Goal: Information Seeking & Learning: Learn about a topic

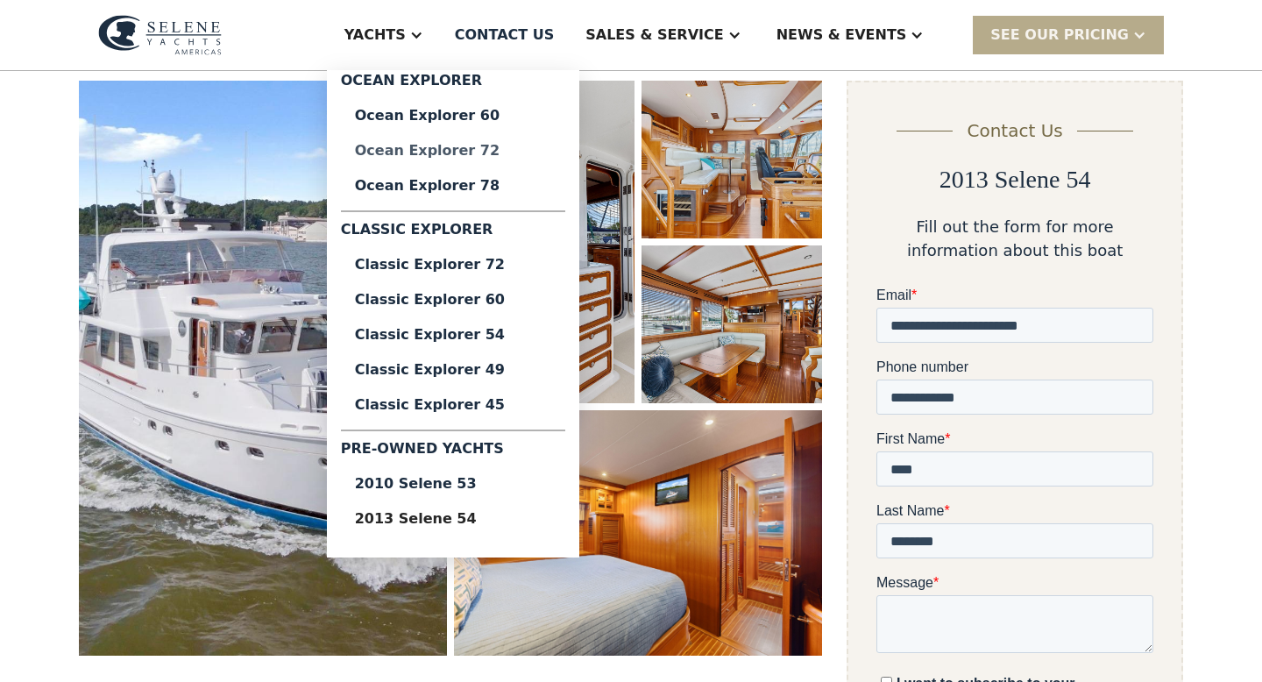
click at [484, 152] on div "Ocean Explorer 72" at bounding box center [453, 151] width 196 height 14
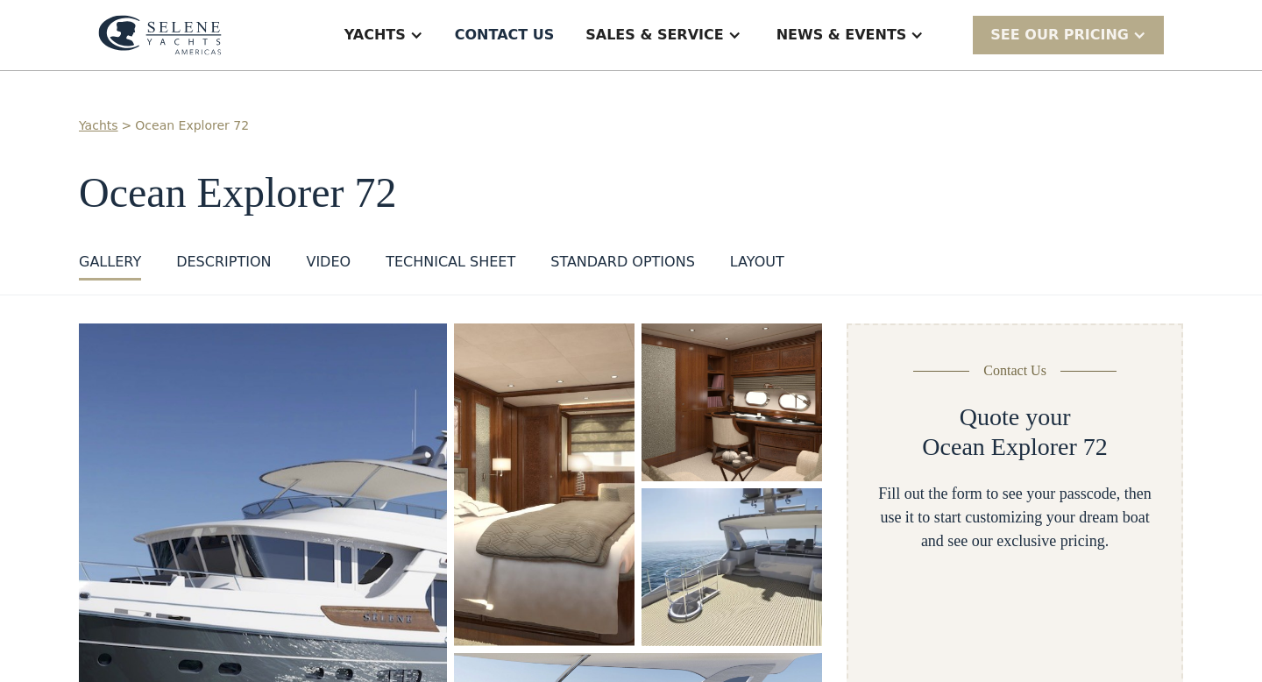
select select "**********"
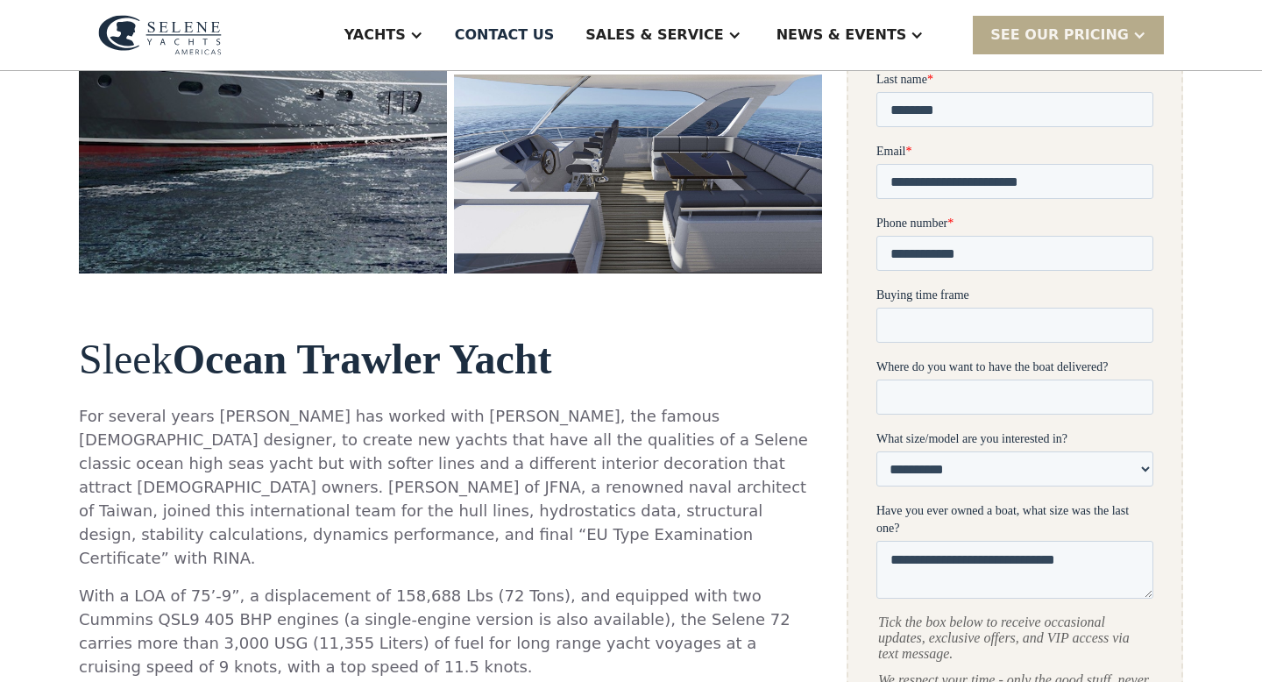
scroll to position [592, 0]
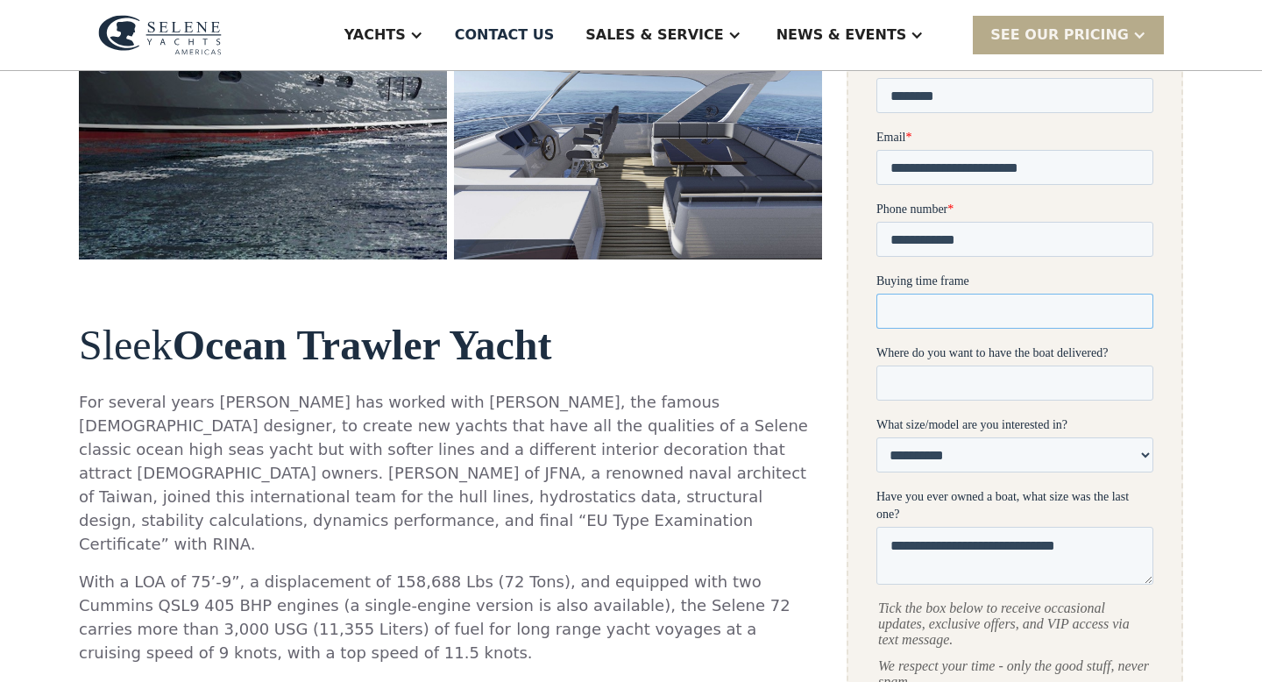
click at [1026, 309] on input "Buying time frame" at bounding box center [1014, 311] width 277 height 35
click at [1025, 309] on input "Buying time frame" at bounding box center [1014, 311] width 277 height 35
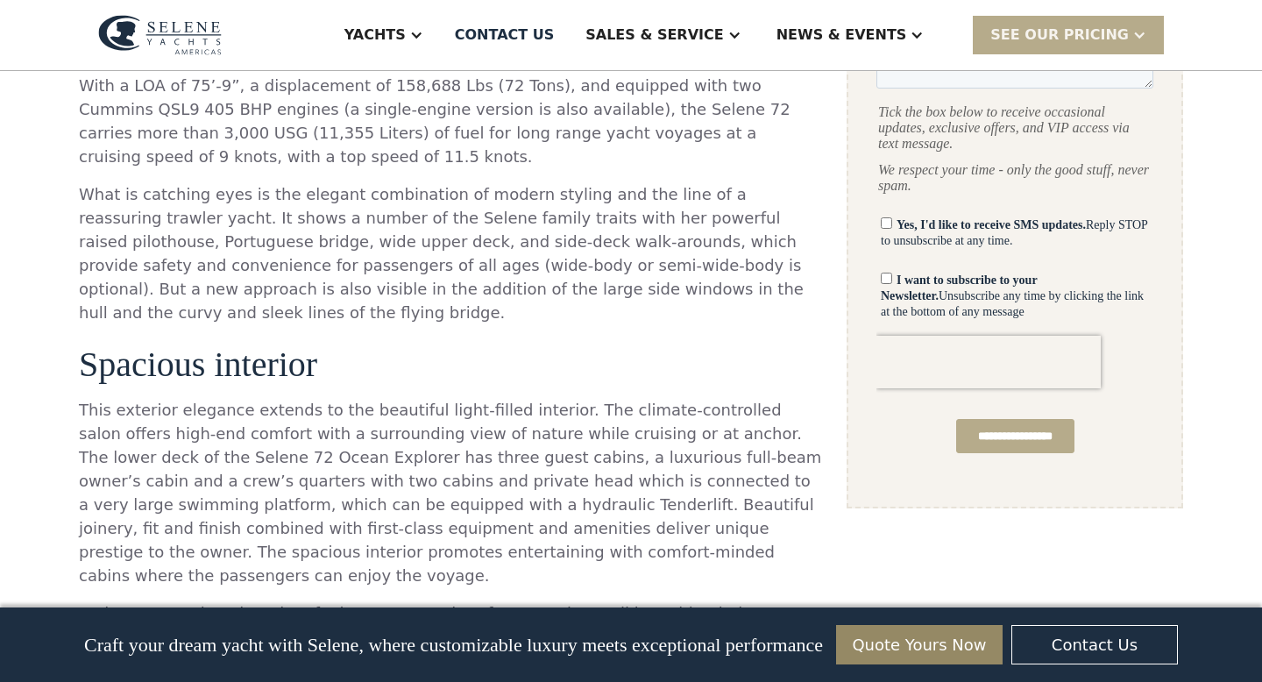
scroll to position [1091, 0]
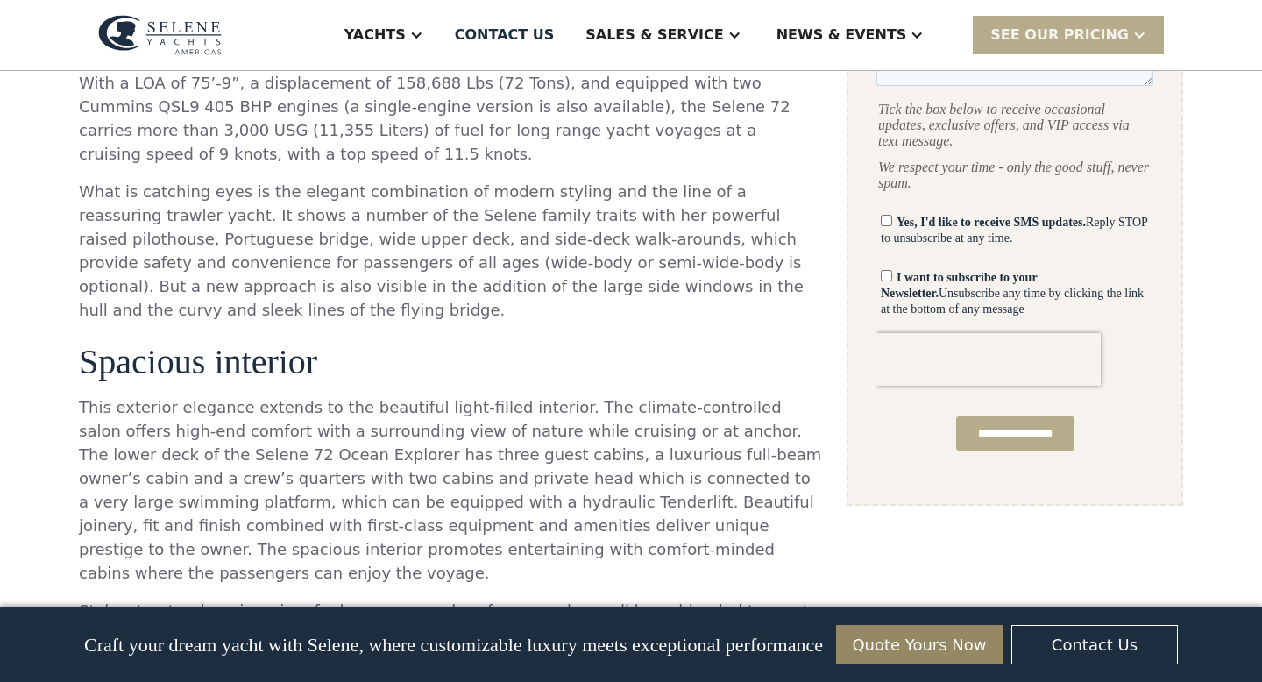
click at [1013, 442] on input "**********" at bounding box center [1015, 434] width 118 height 34
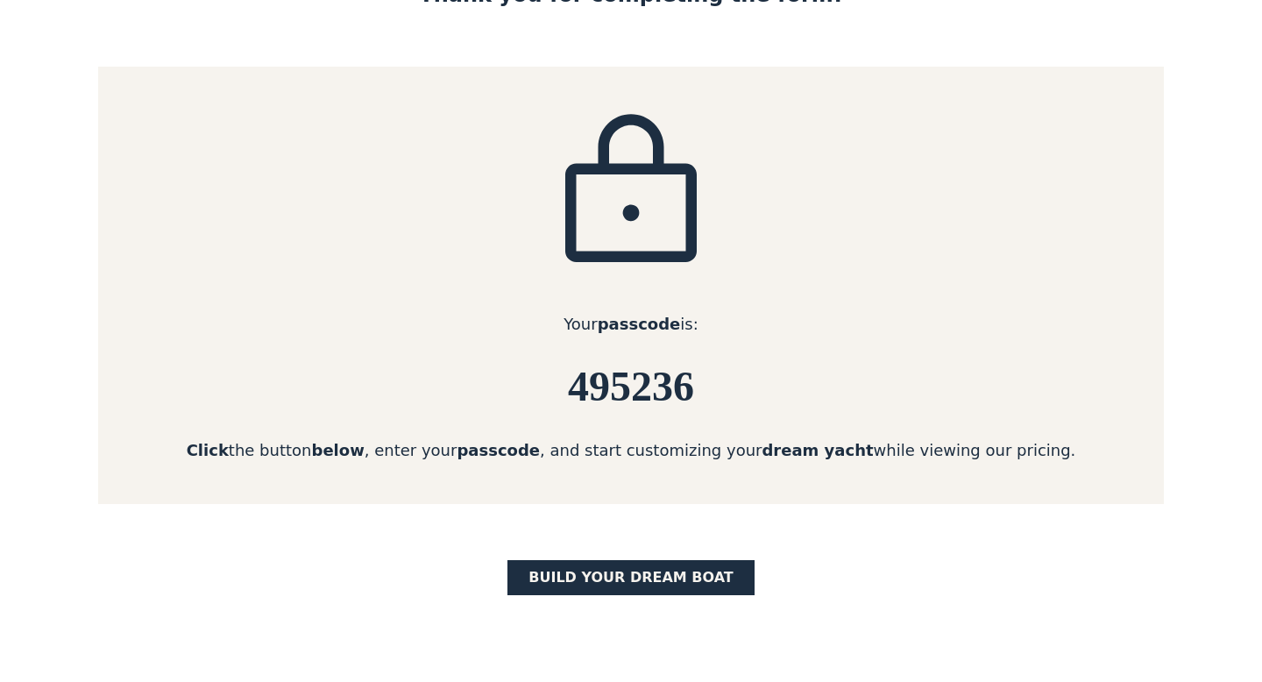
scroll to position [212, 0]
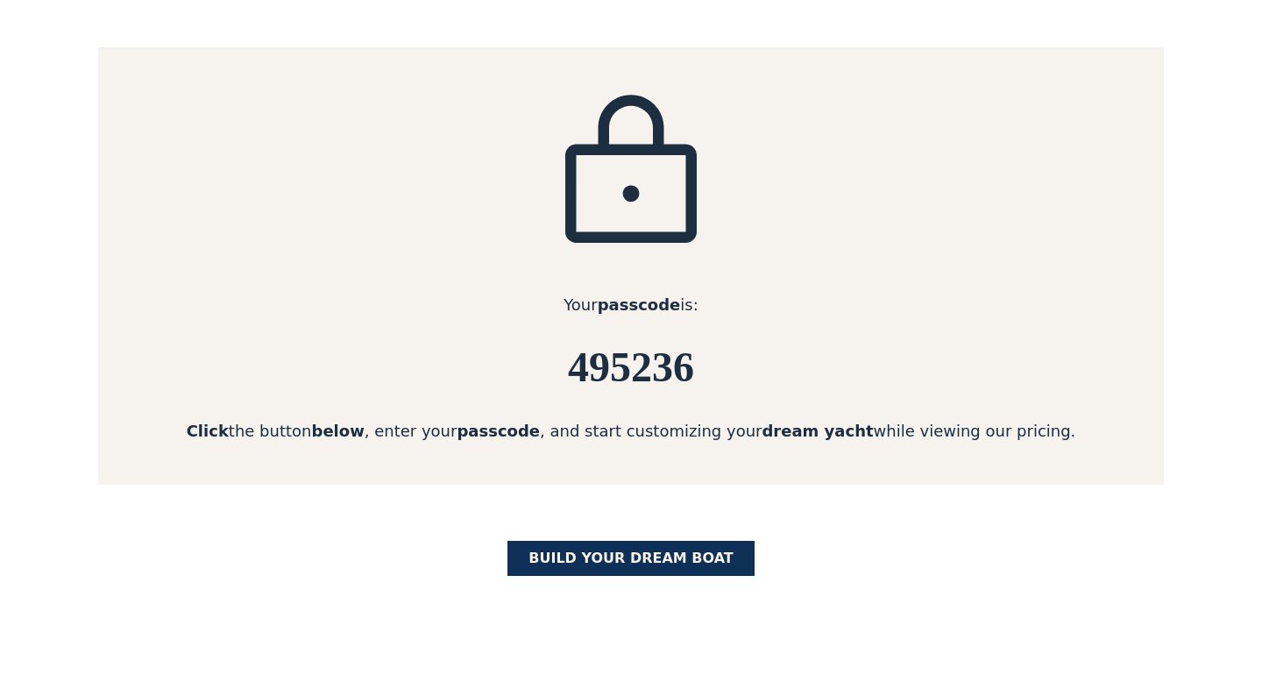
click at [607, 553] on link "BUILD yOUR dream boat" at bounding box center [630, 558] width 247 height 35
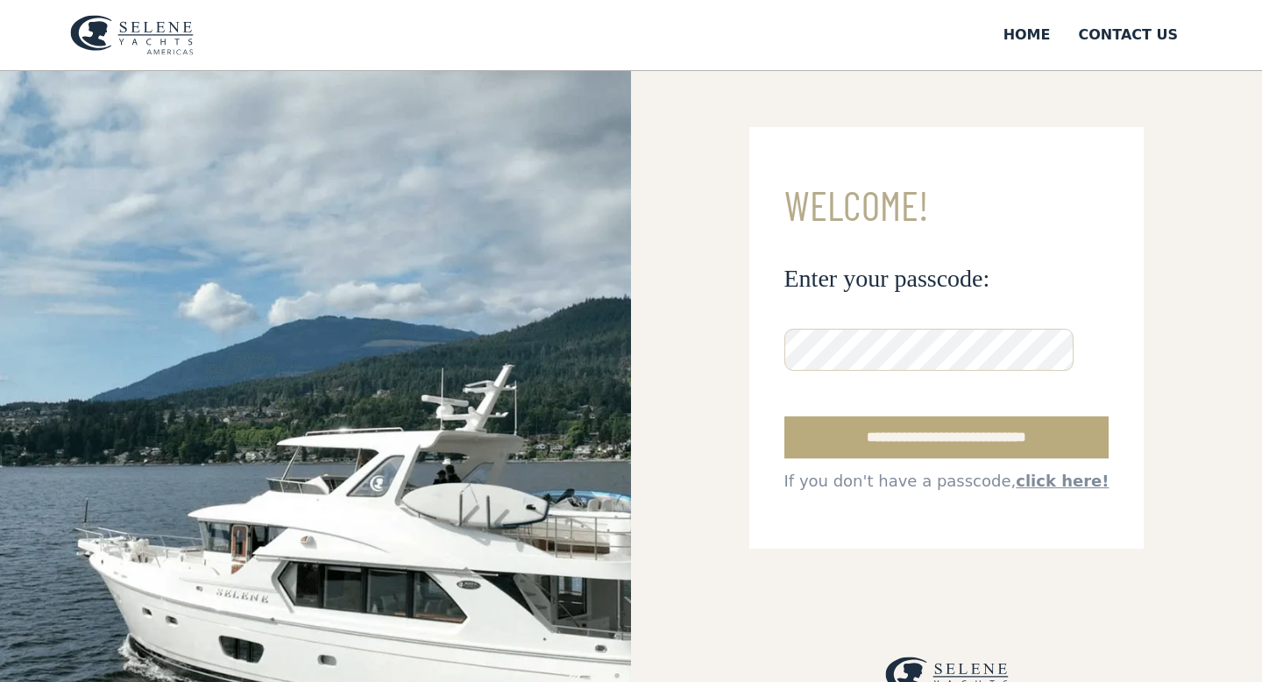
click at [998, 437] on input "**********" at bounding box center [946, 437] width 325 height 42
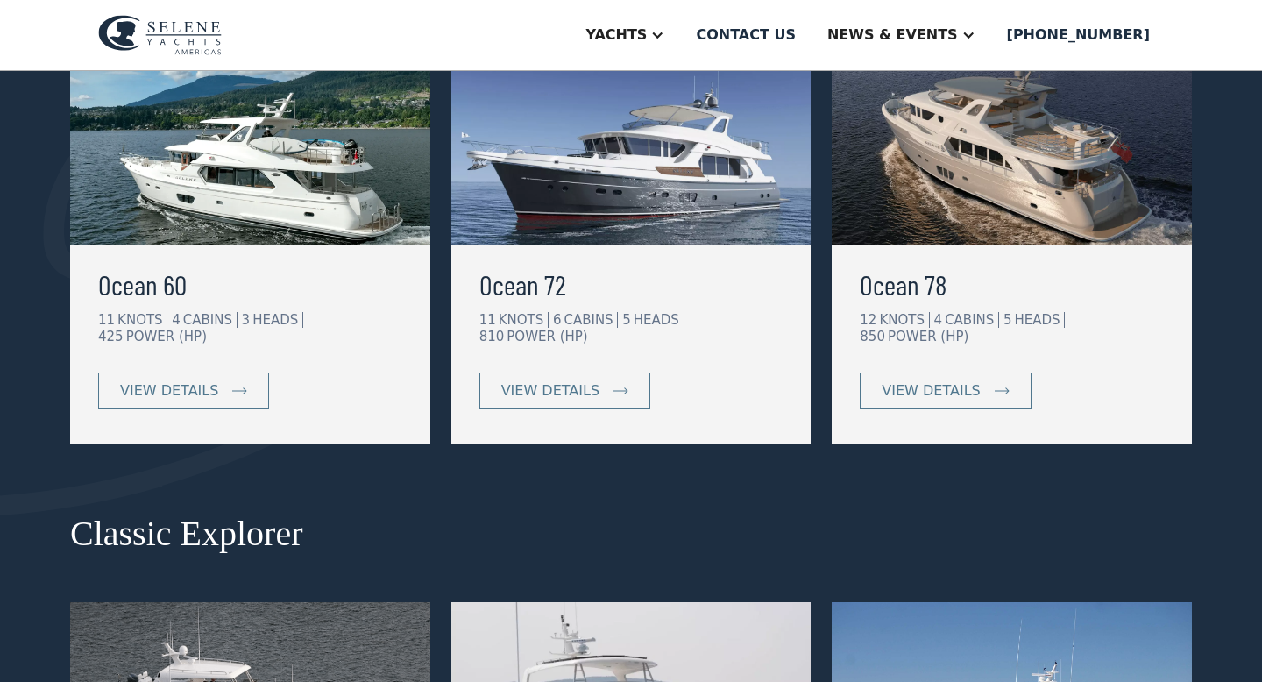
scroll to position [402, 0]
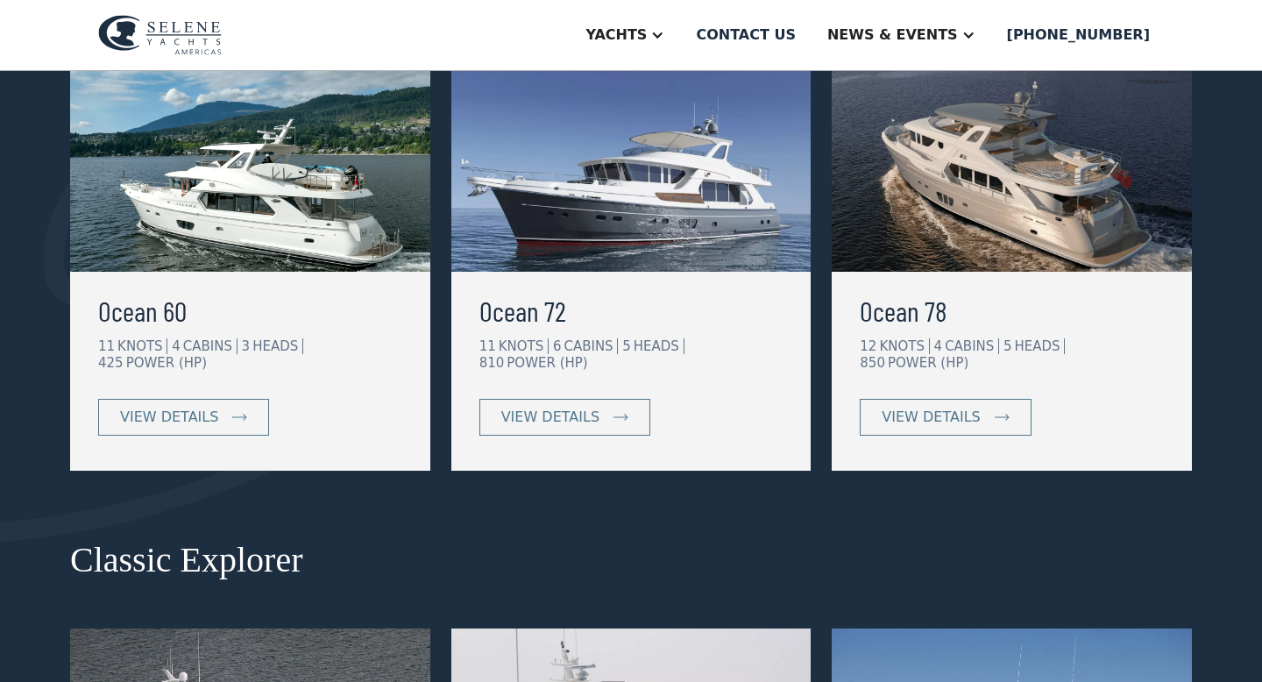
click at [620, 292] on h3 "Ocean 72" at bounding box center [631, 310] width 304 height 42
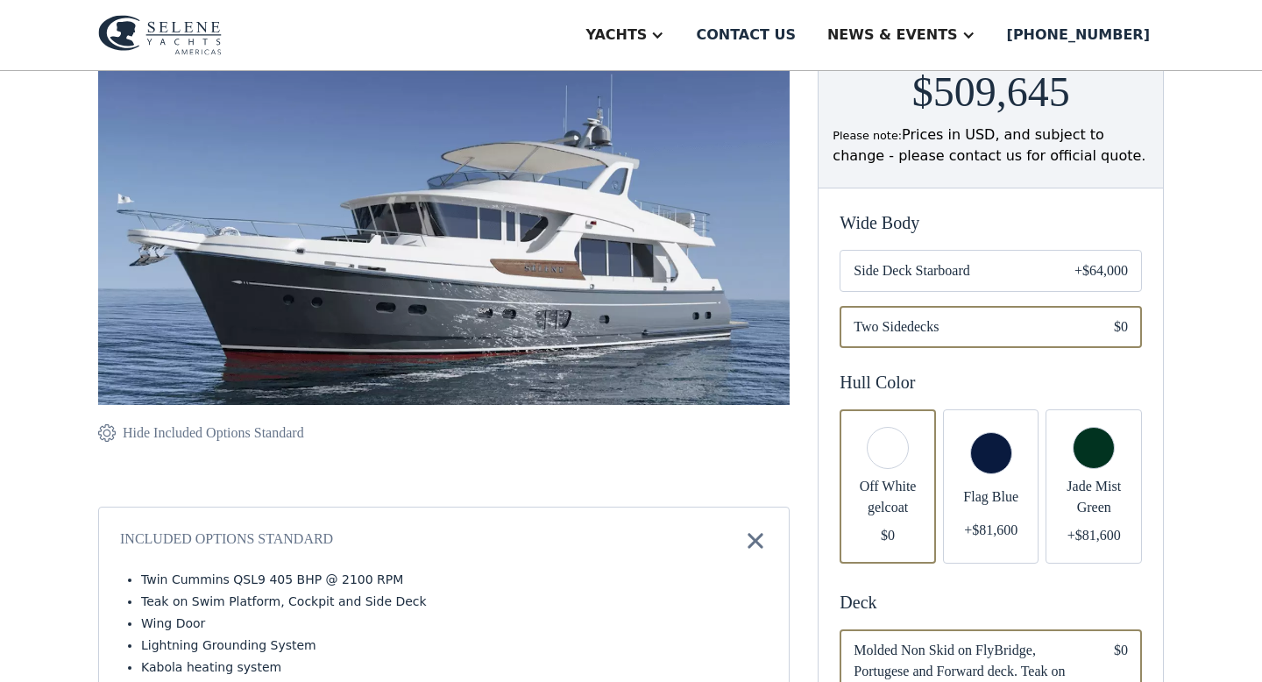
scroll to position [287, 0]
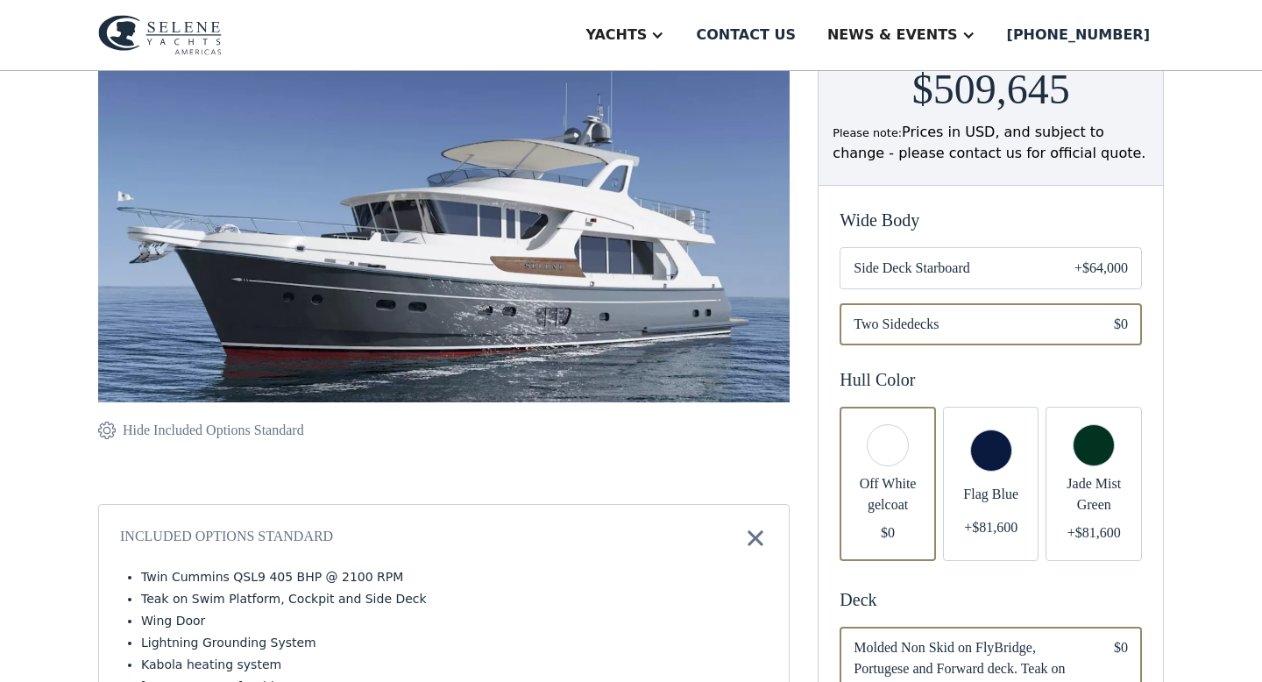
click at [975, 272] on span "Side Deck Starboard" at bounding box center [949, 268] width 193 height 21
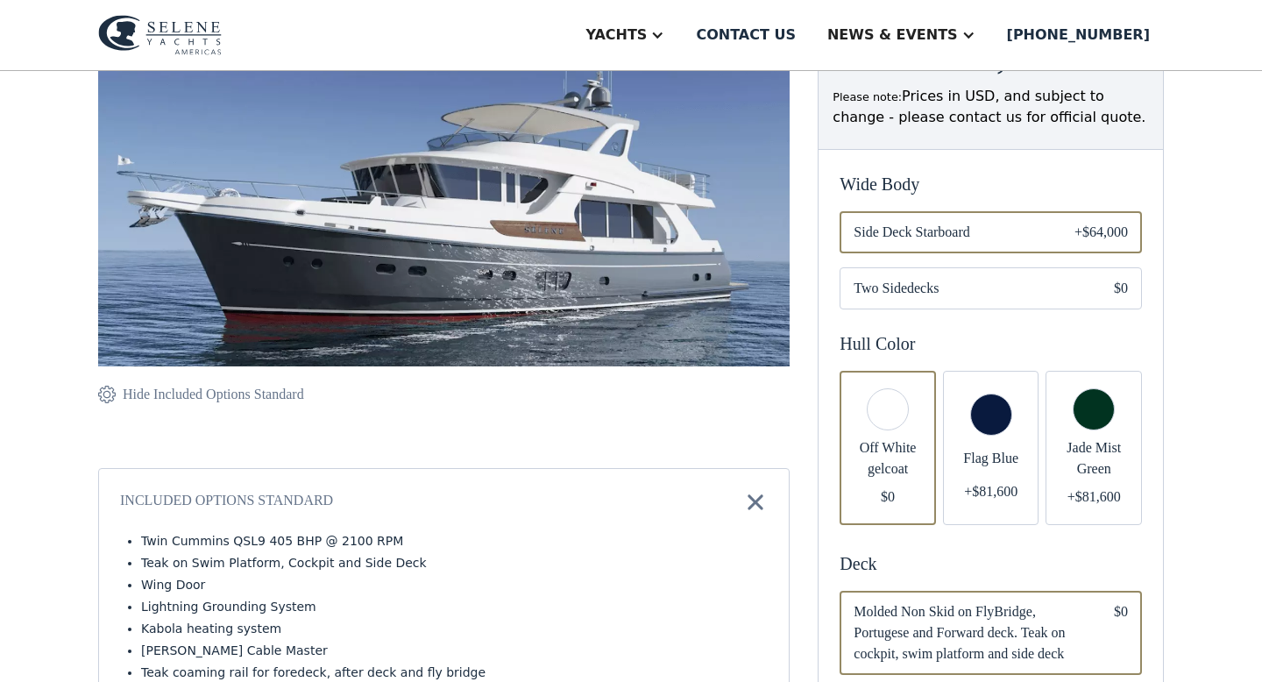
scroll to position [326, 0]
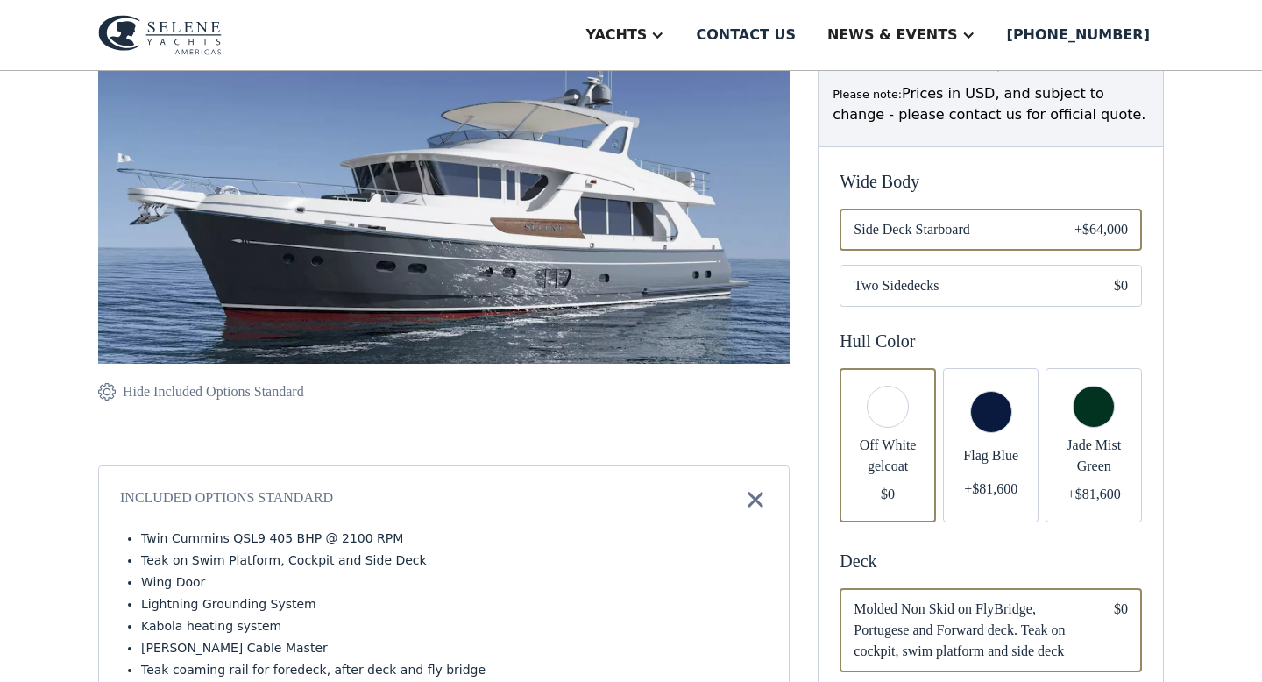
click at [994, 409] on div "Email Form" at bounding box center [991, 445] width 96 height 154
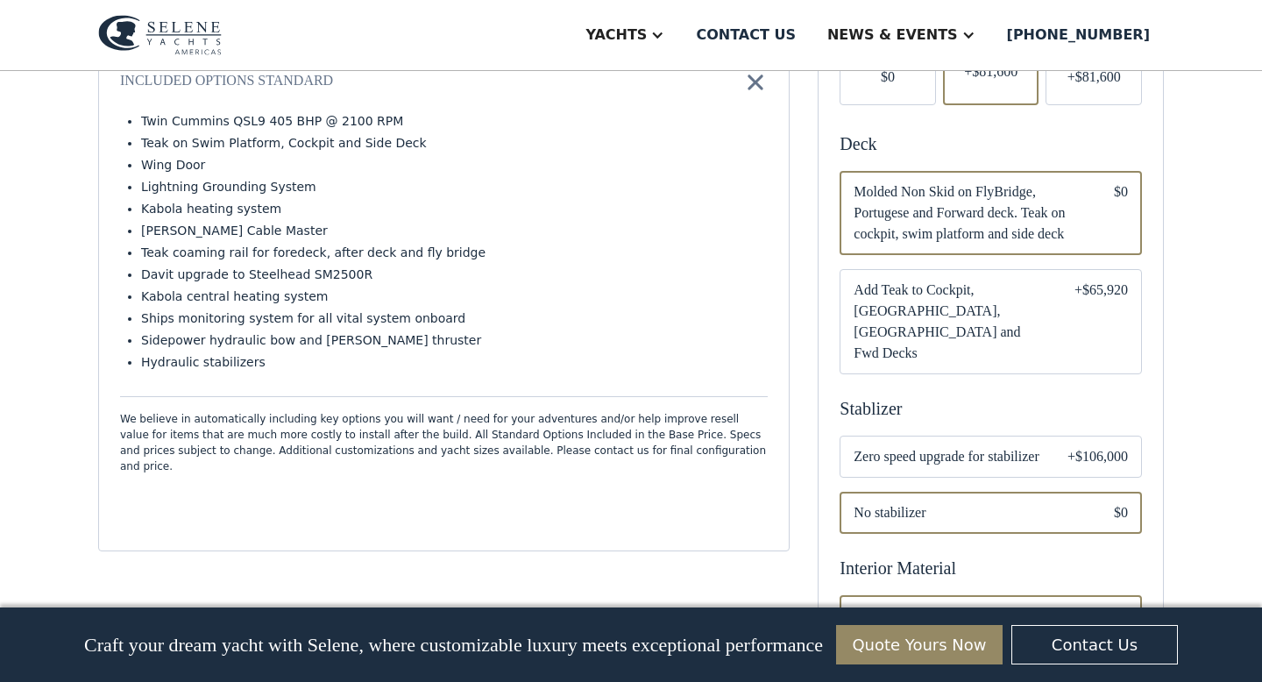
scroll to position [745, 0]
click at [917, 444] on span "Zero speed upgrade for stabilizer" at bounding box center [946, 454] width 186 height 21
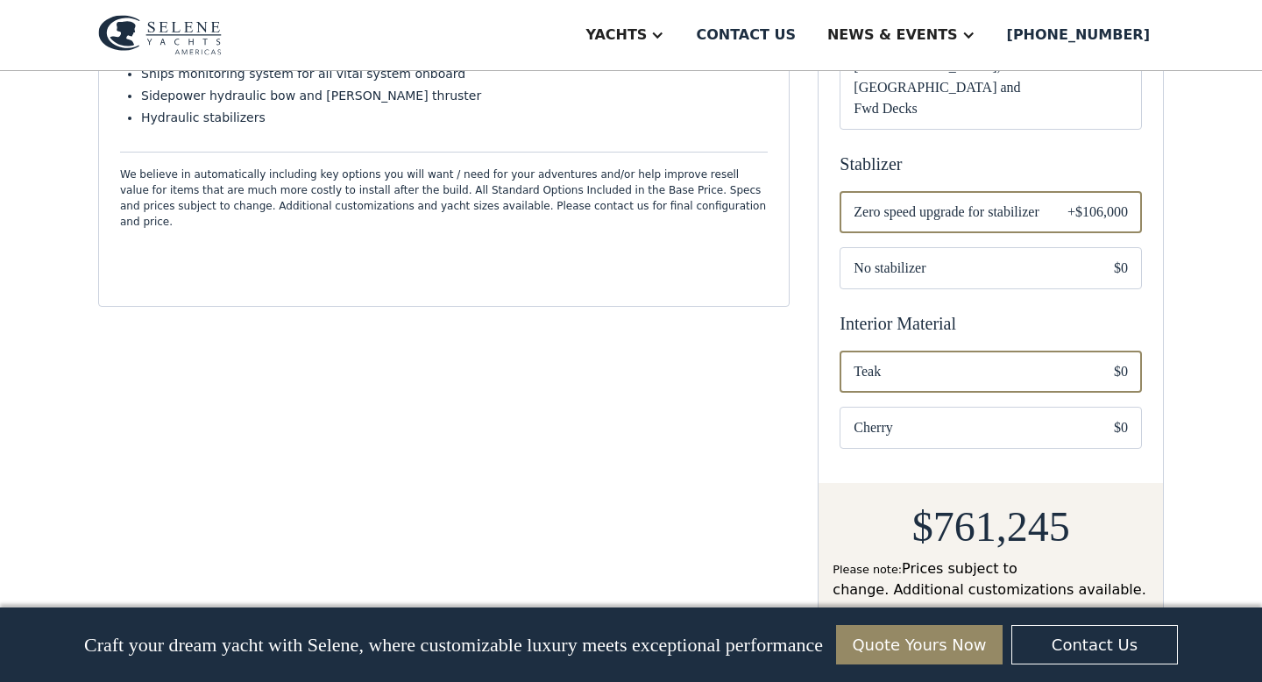
scroll to position [989, 0]
click at [914, 415] on span "Cherry" at bounding box center [969, 425] width 232 height 21
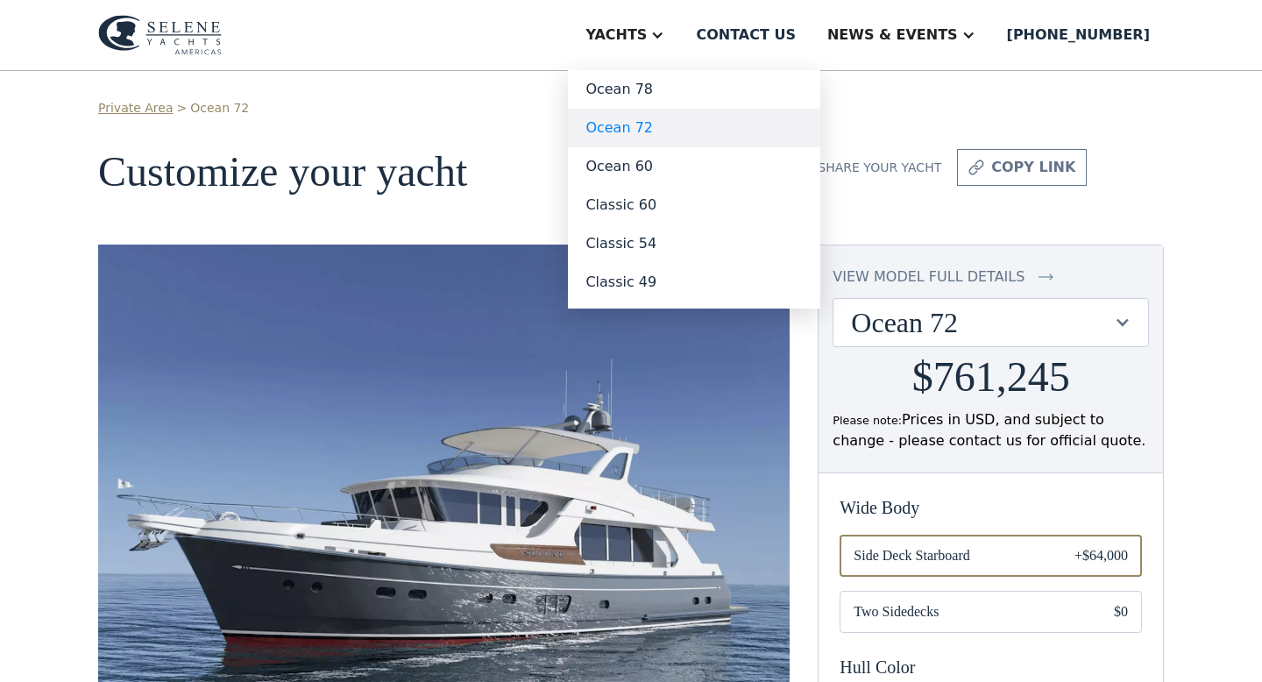
click at [649, 128] on link "Ocean 72" at bounding box center [694, 128] width 252 height 39
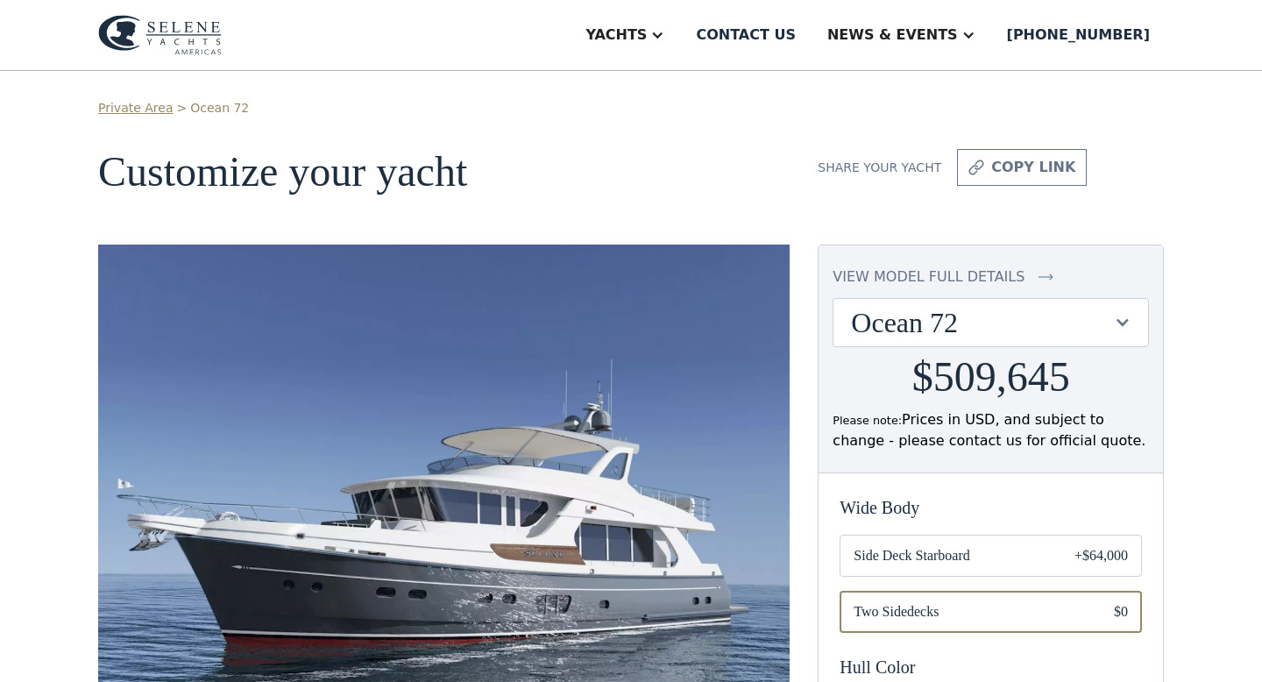
click at [203, 39] on img at bounding box center [160, 35] width 124 height 40
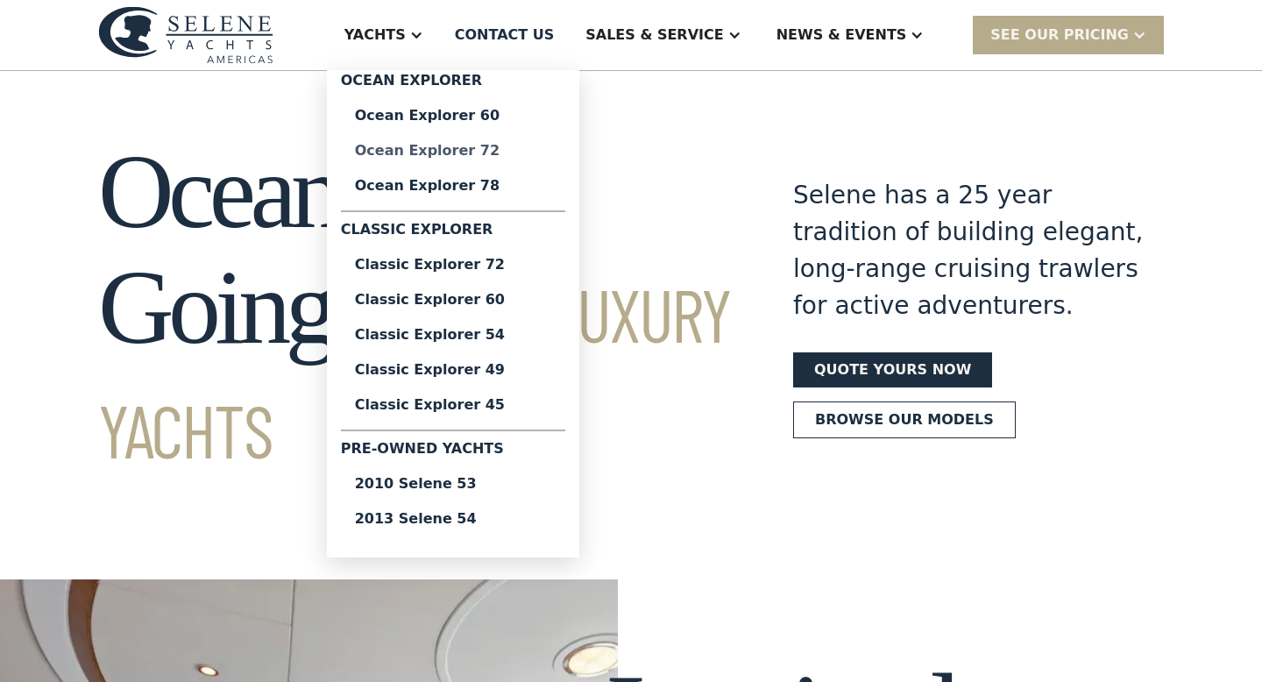
click at [459, 156] on div "Ocean Explorer 72" at bounding box center [453, 151] width 196 height 14
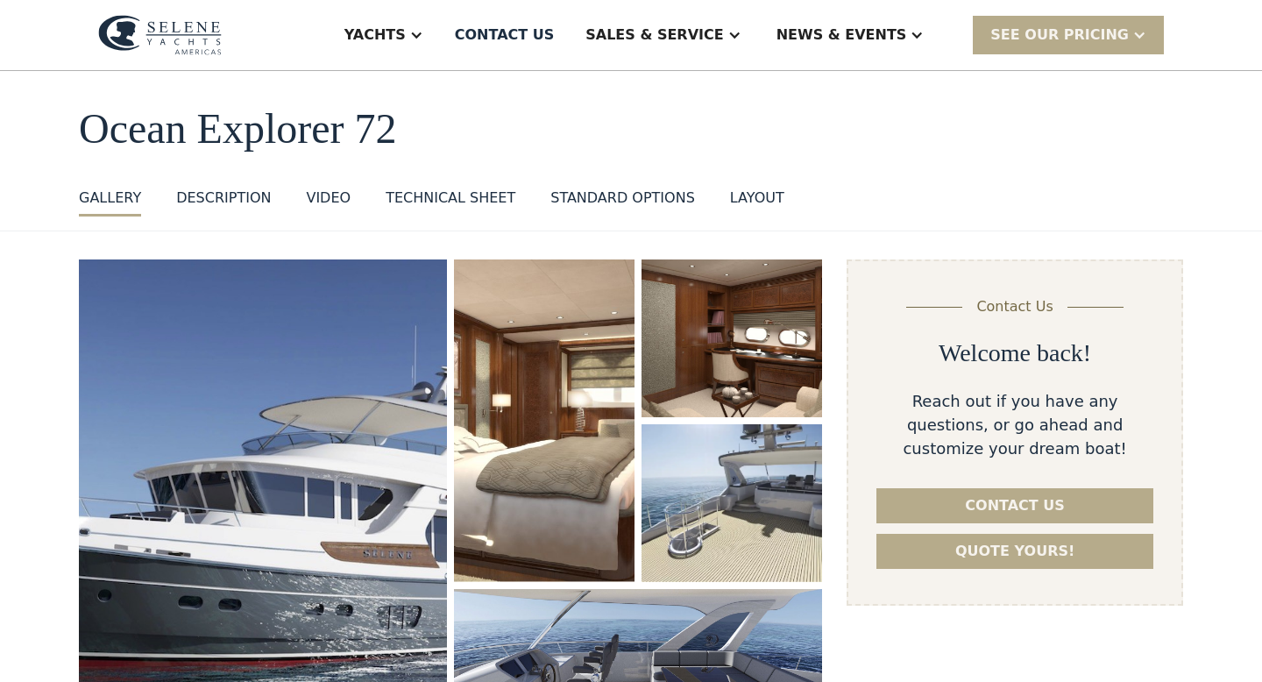
scroll to position [65, 0]
click at [274, 467] on img "open lightbox" at bounding box center [263, 522] width 368 height 528
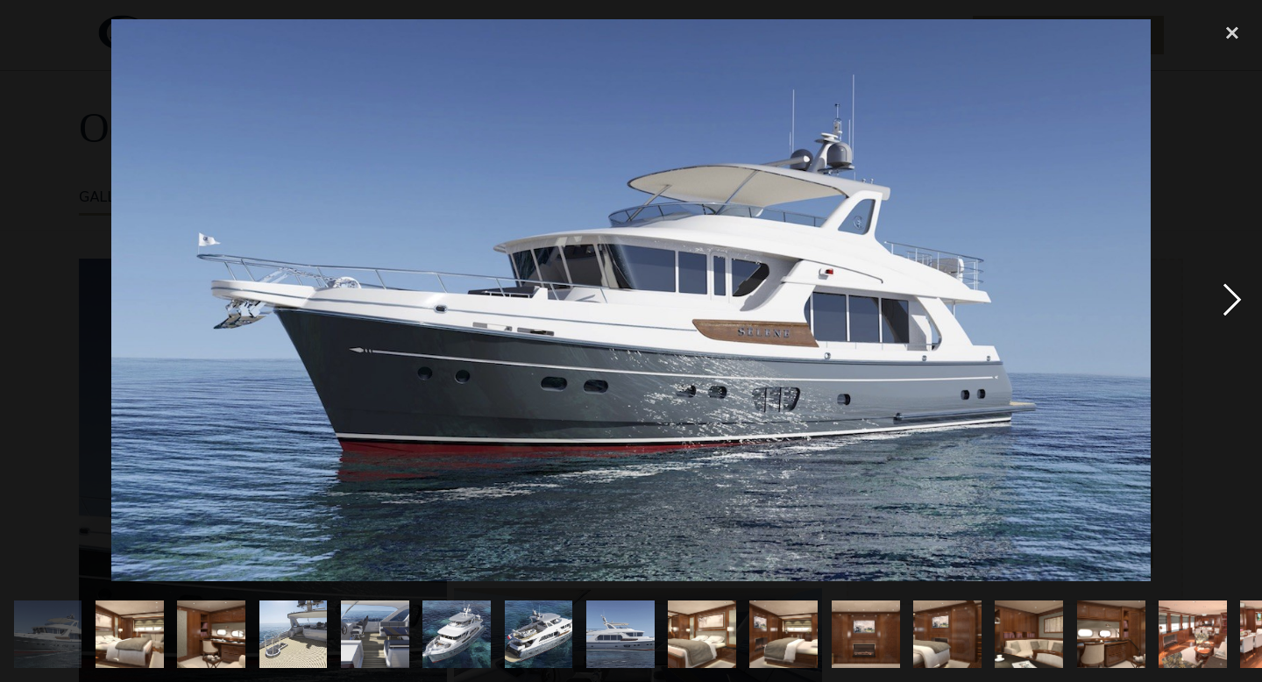
click at [1228, 301] on div "next image" at bounding box center [1232, 300] width 60 height 573
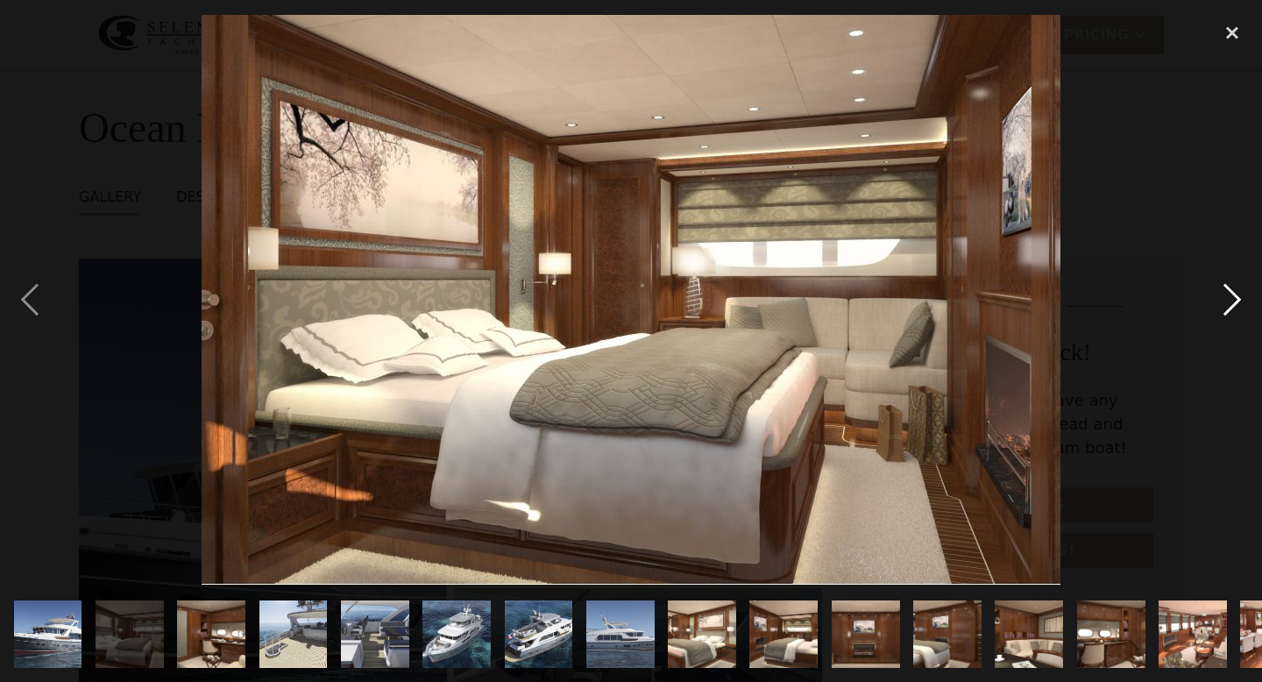
click at [1228, 301] on div "next image" at bounding box center [1232, 300] width 60 height 573
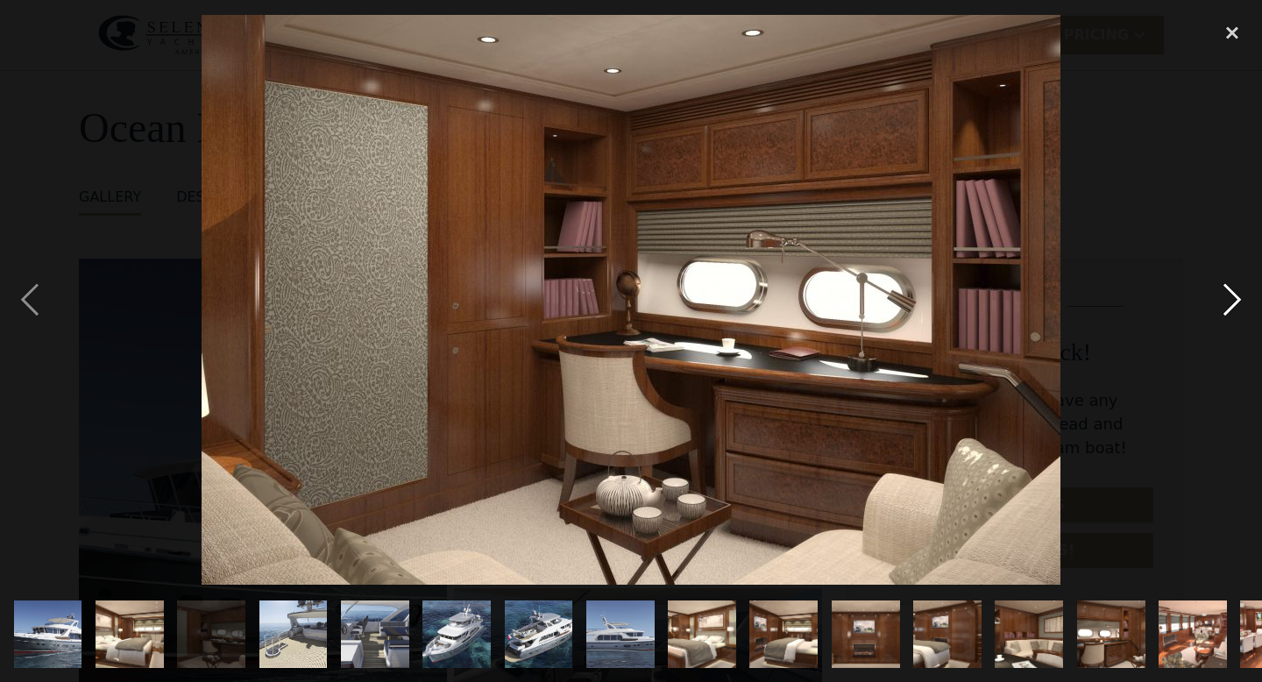
click at [1228, 301] on div "next image" at bounding box center [1232, 300] width 60 height 573
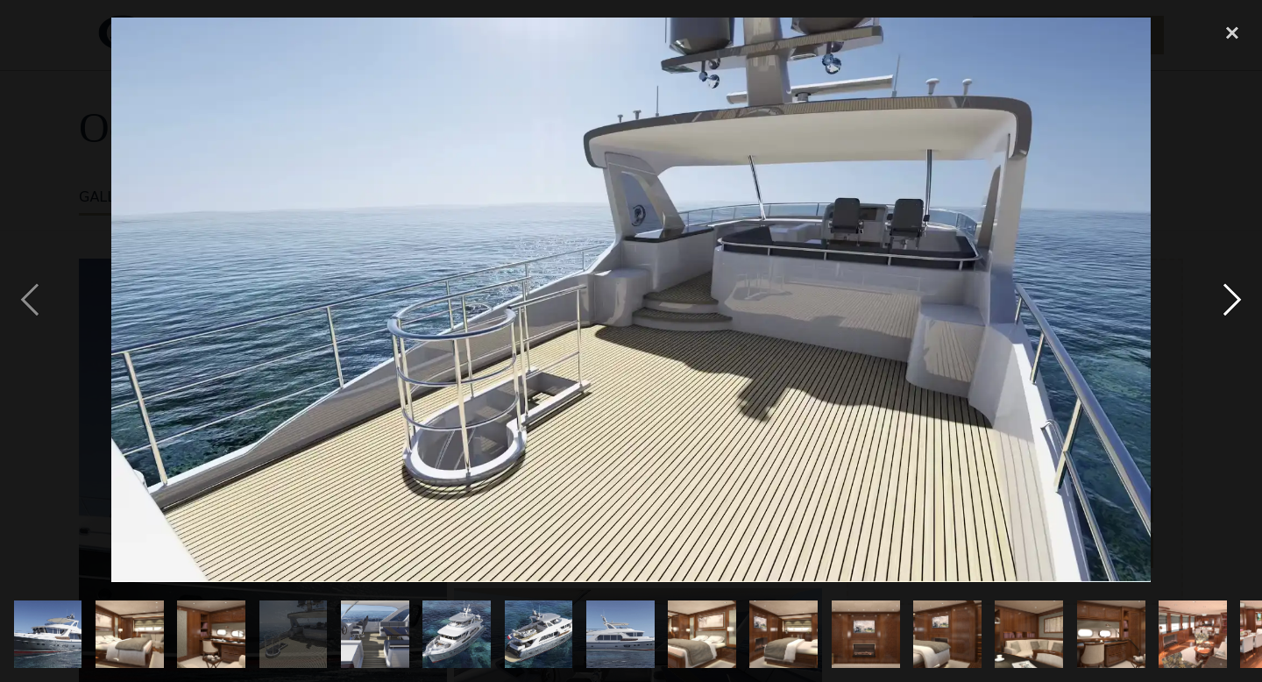
click at [1228, 301] on div "next image" at bounding box center [1232, 300] width 60 height 573
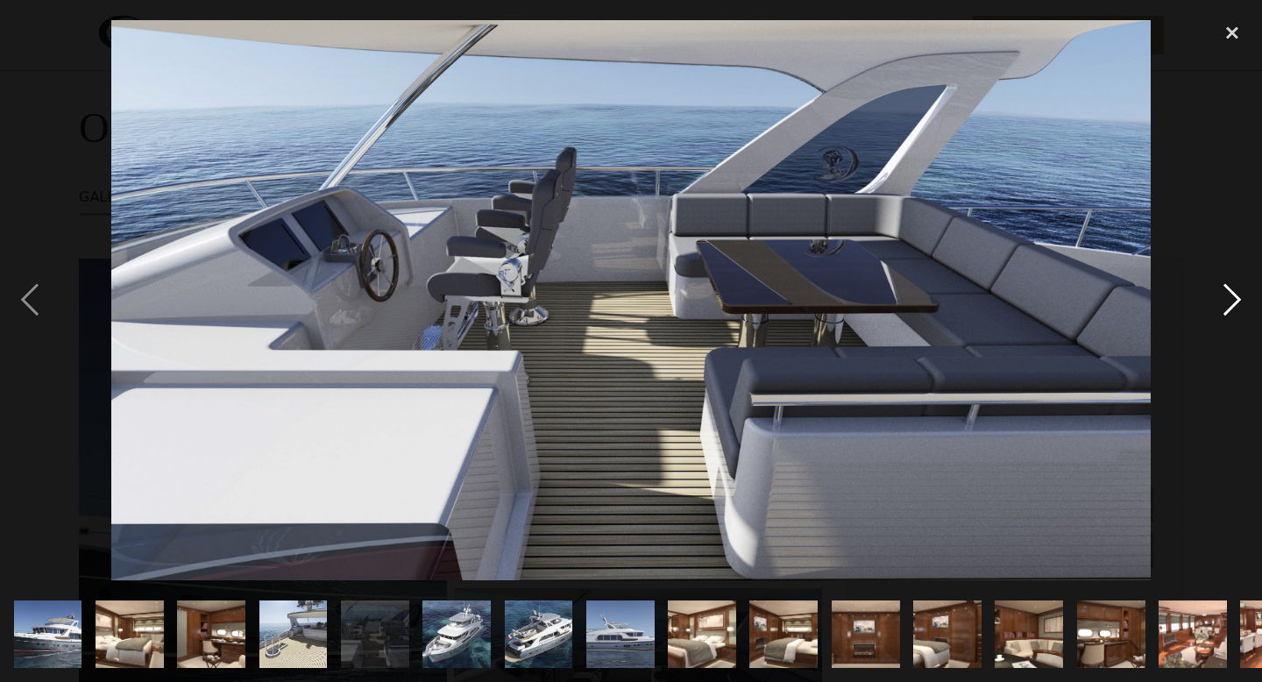
click at [1228, 301] on div "next image" at bounding box center [1232, 300] width 60 height 573
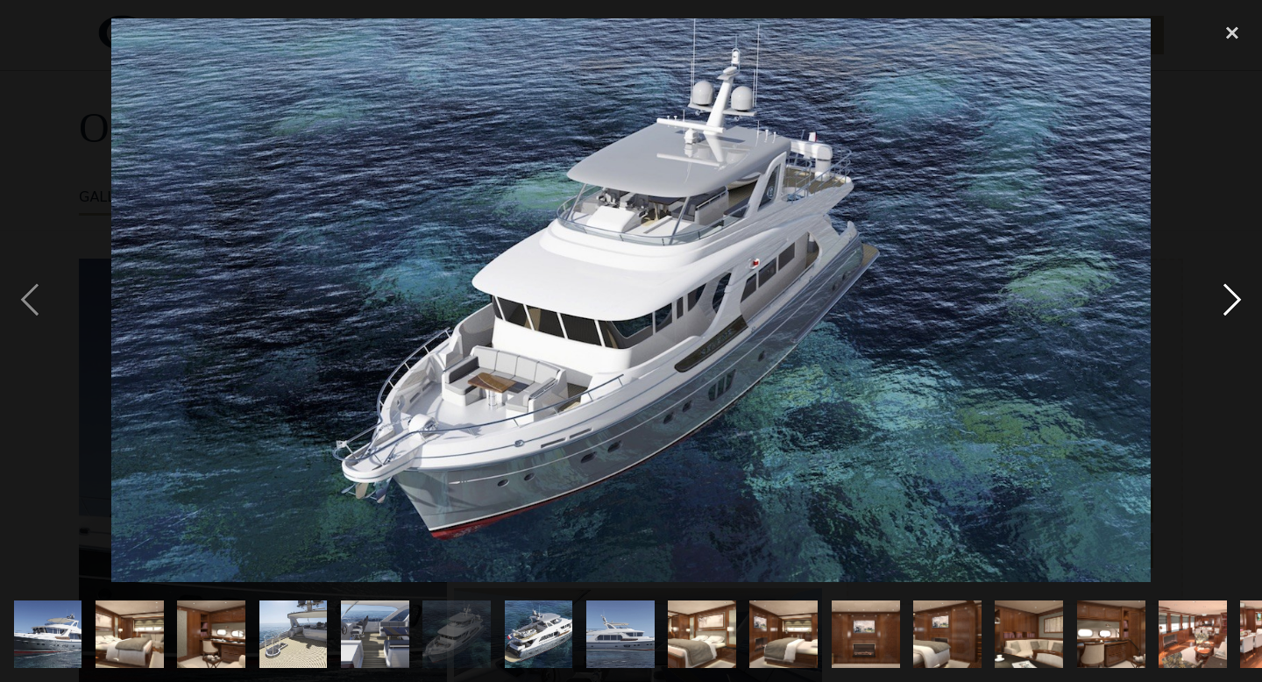
click at [1228, 301] on div "next image" at bounding box center [1232, 300] width 60 height 573
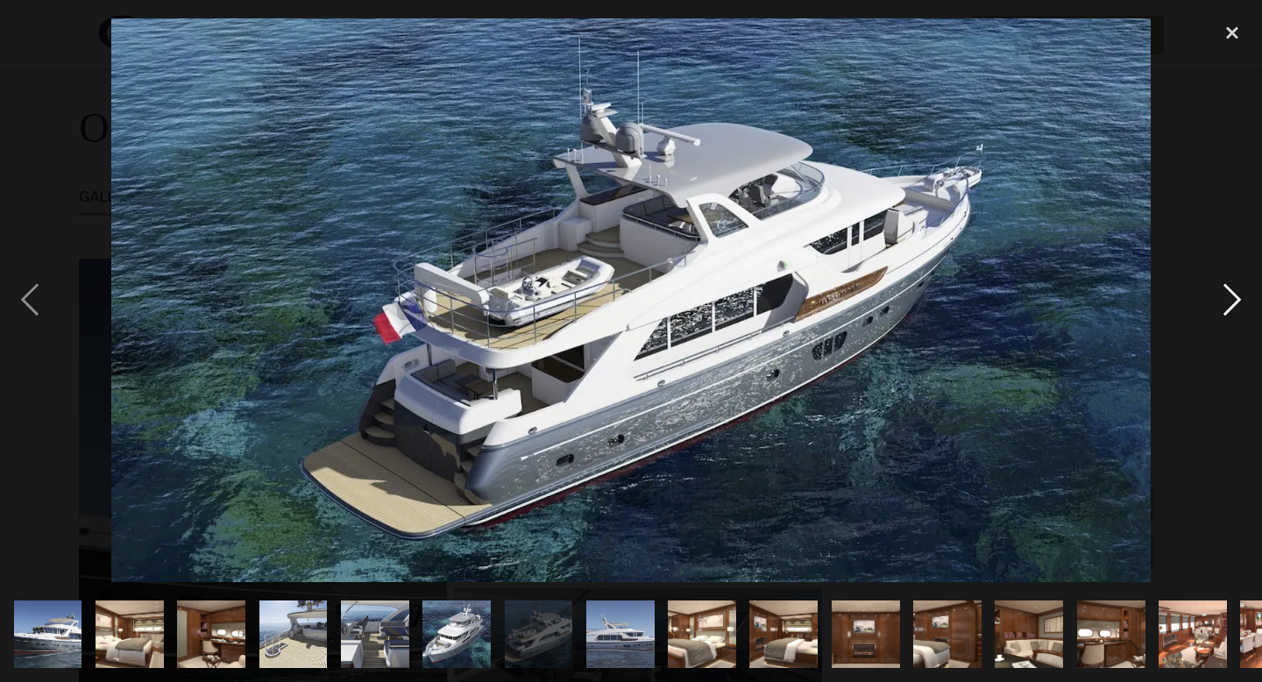
click at [1228, 301] on div "next image" at bounding box center [1232, 300] width 60 height 573
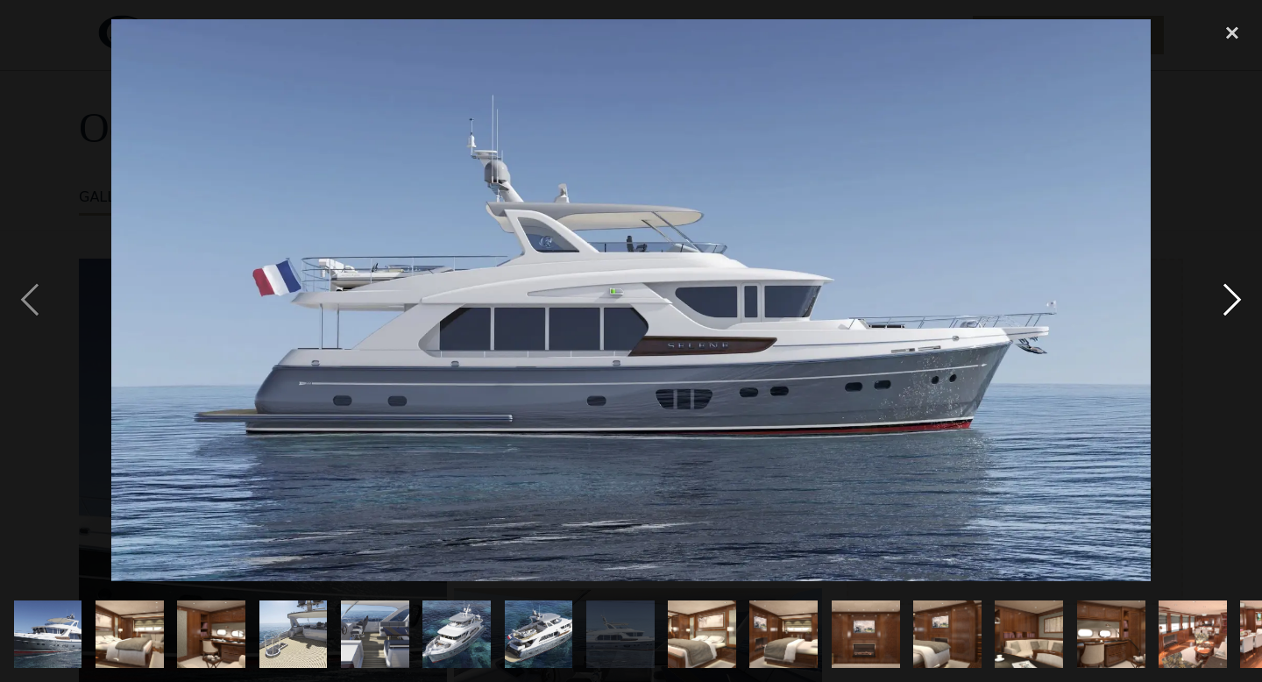
click at [1228, 301] on div "next image" at bounding box center [1232, 300] width 60 height 573
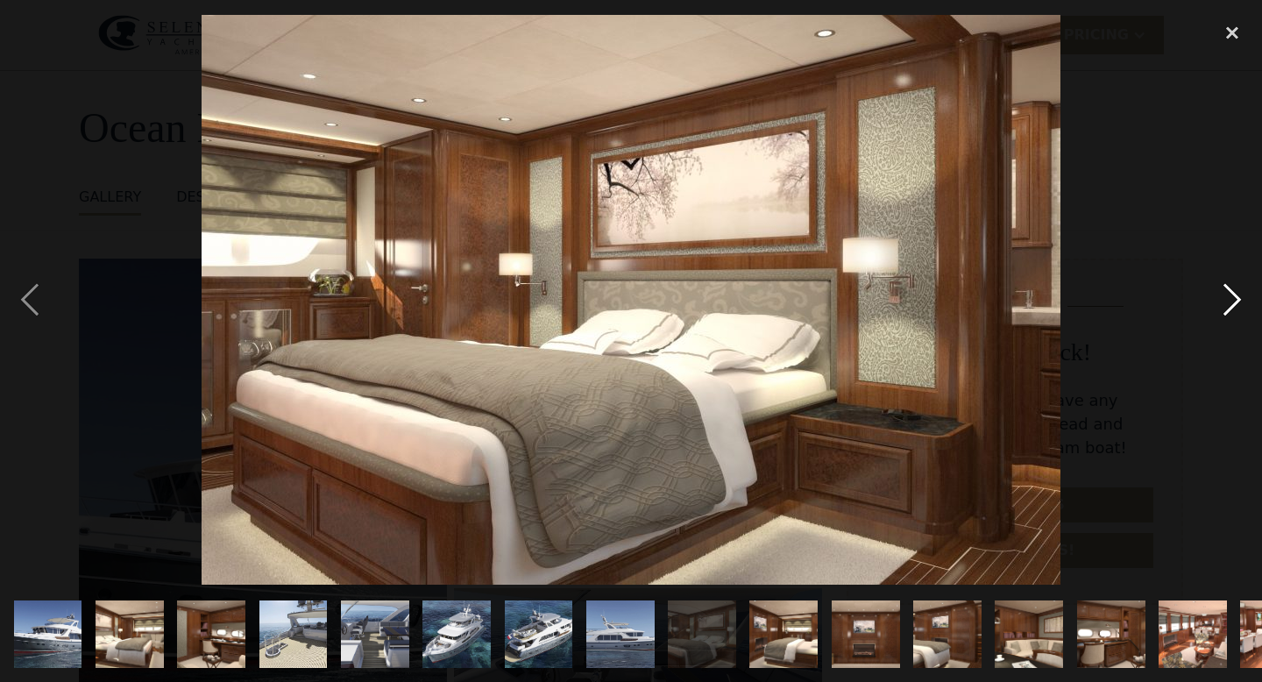
click at [1228, 301] on div "next image" at bounding box center [1232, 300] width 60 height 573
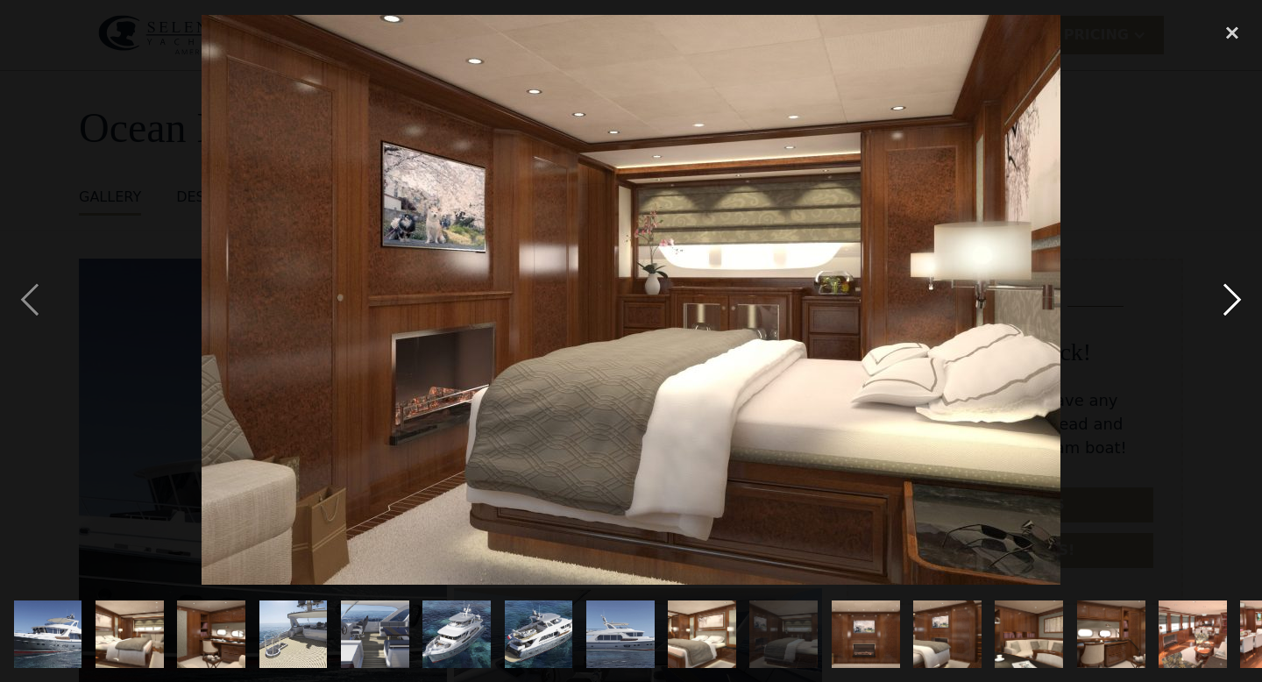
click at [1228, 301] on div "next image" at bounding box center [1232, 300] width 60 height 573
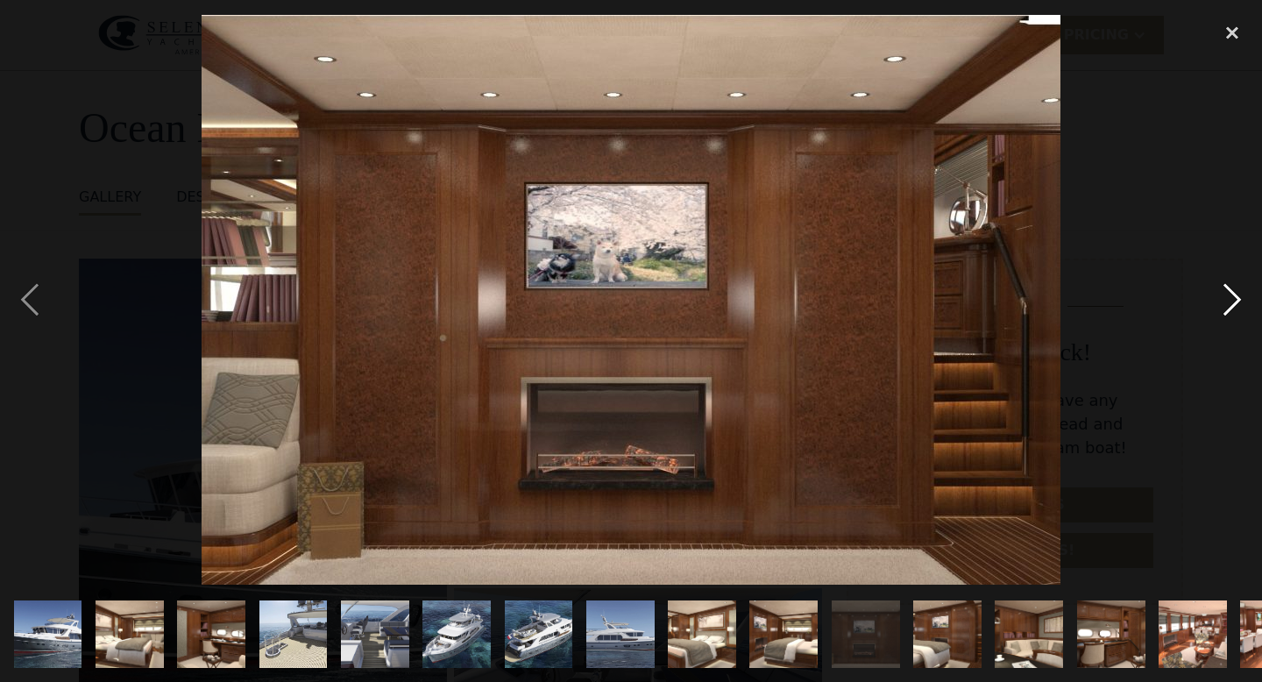
click at [1228, 302] on div "next image" at bounding box center [1232, 300] width 60 height 573
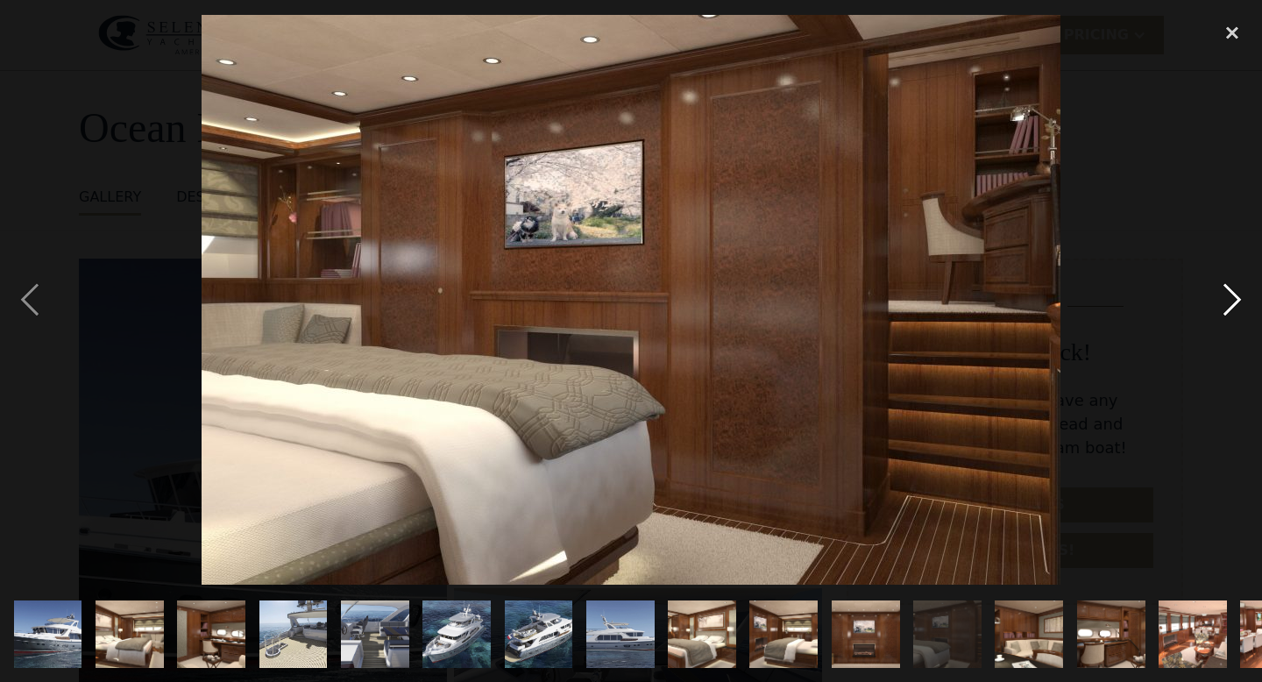
click at [1228, 302] on div "next image" at bounding box center [1232, 300] width 60 height 573
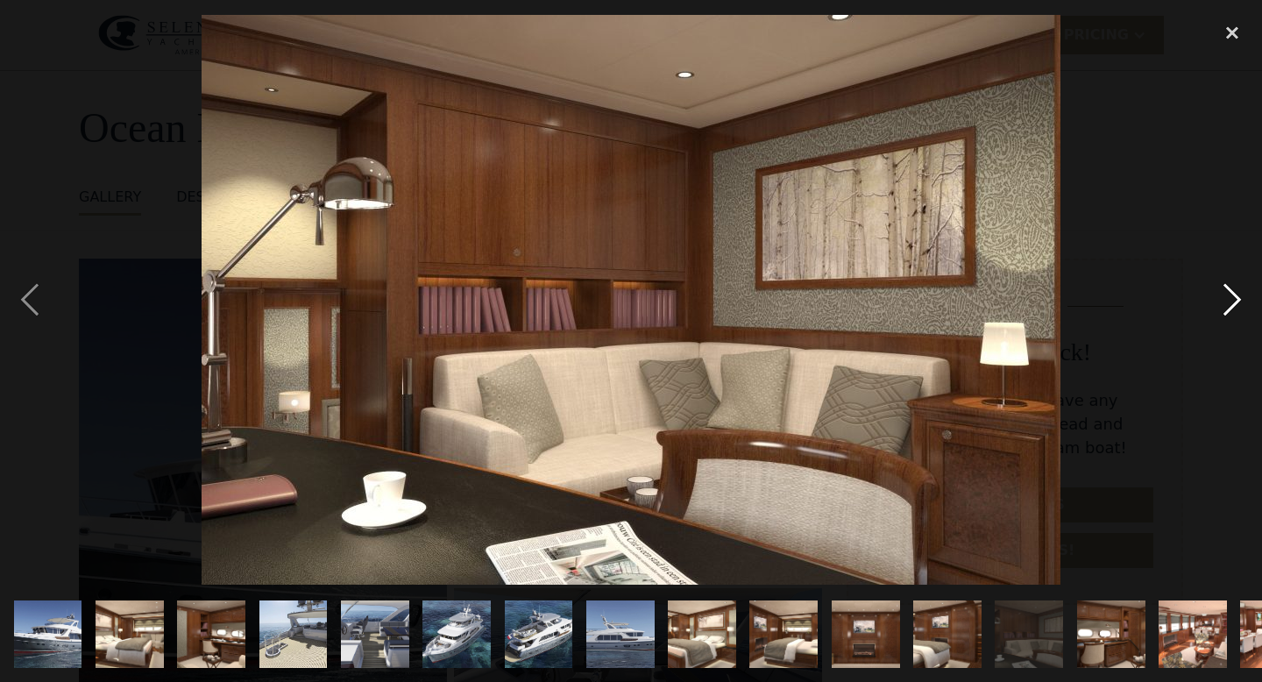
click at [1228, 302] on div "next image" at bounding box center [1232, 300] width 60 height 573
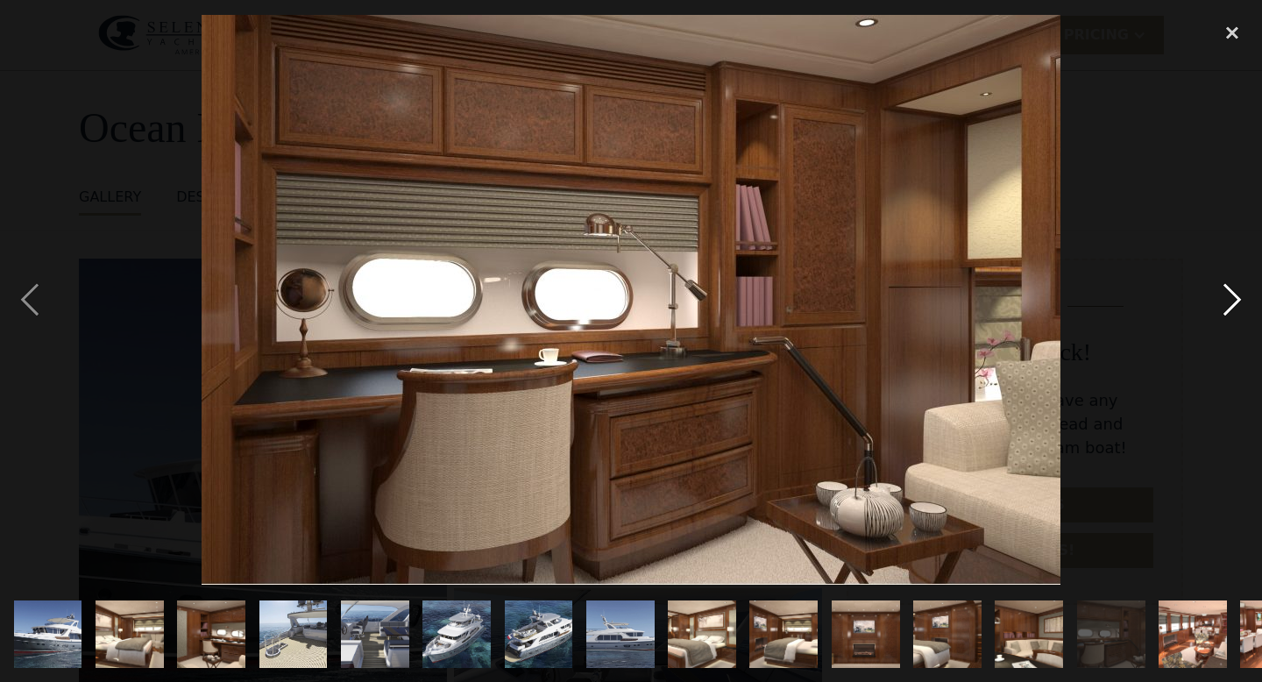
click at [1228, 302] on div "next image" at bounding box center [1232, 300] width 60 height 573
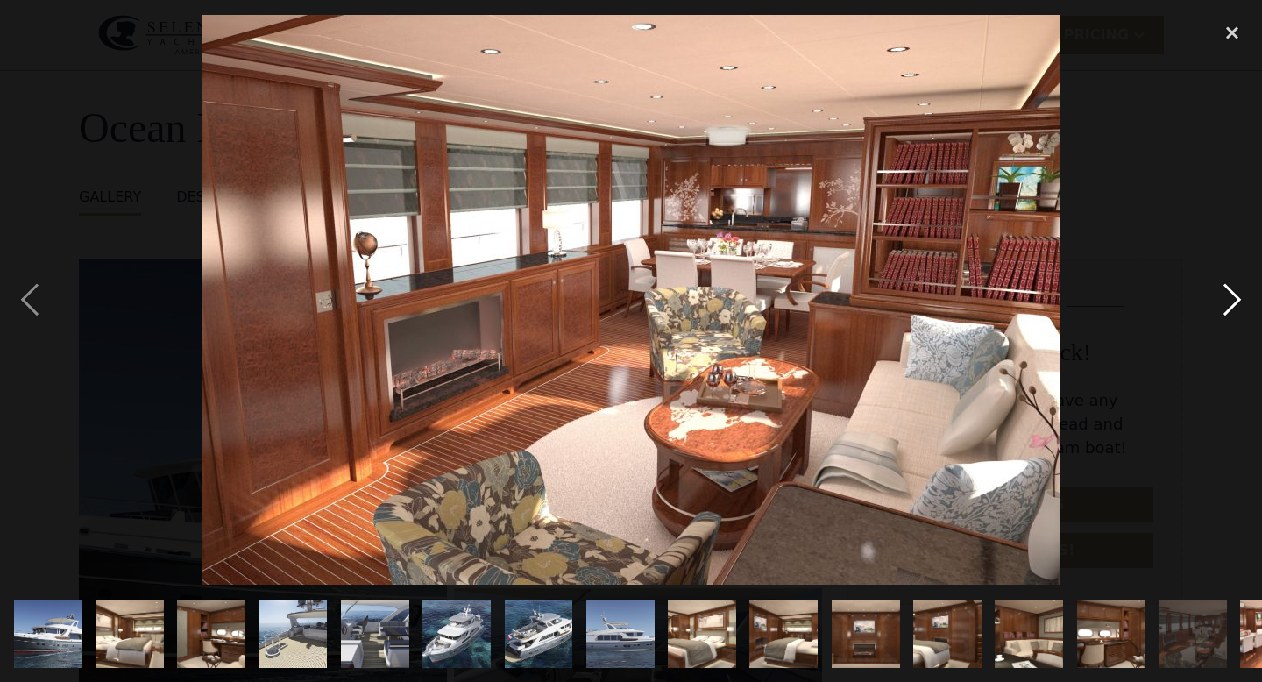
click at [1228, 302] on div "next image" at bounding box center [1232, 300] width 60 height 573
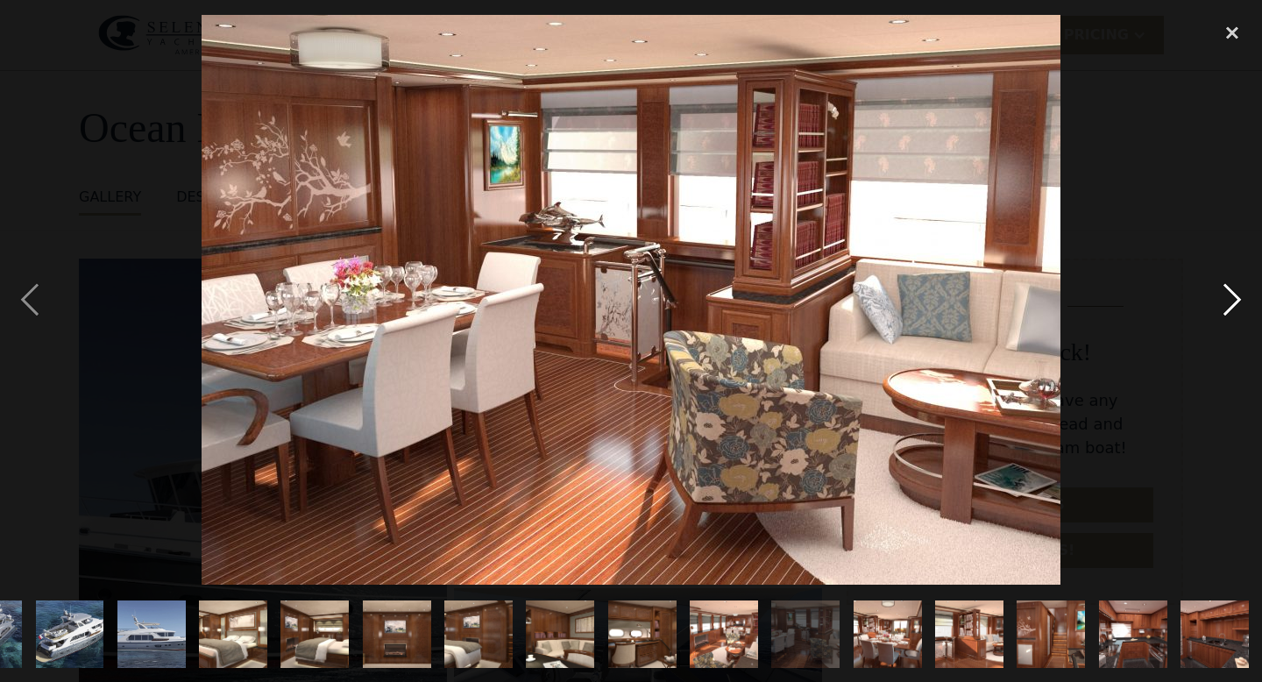
scroll to position [0, 470]
click at [1228, 302] on div "next image" at bounding box center [1232, 300] width 60 height 573
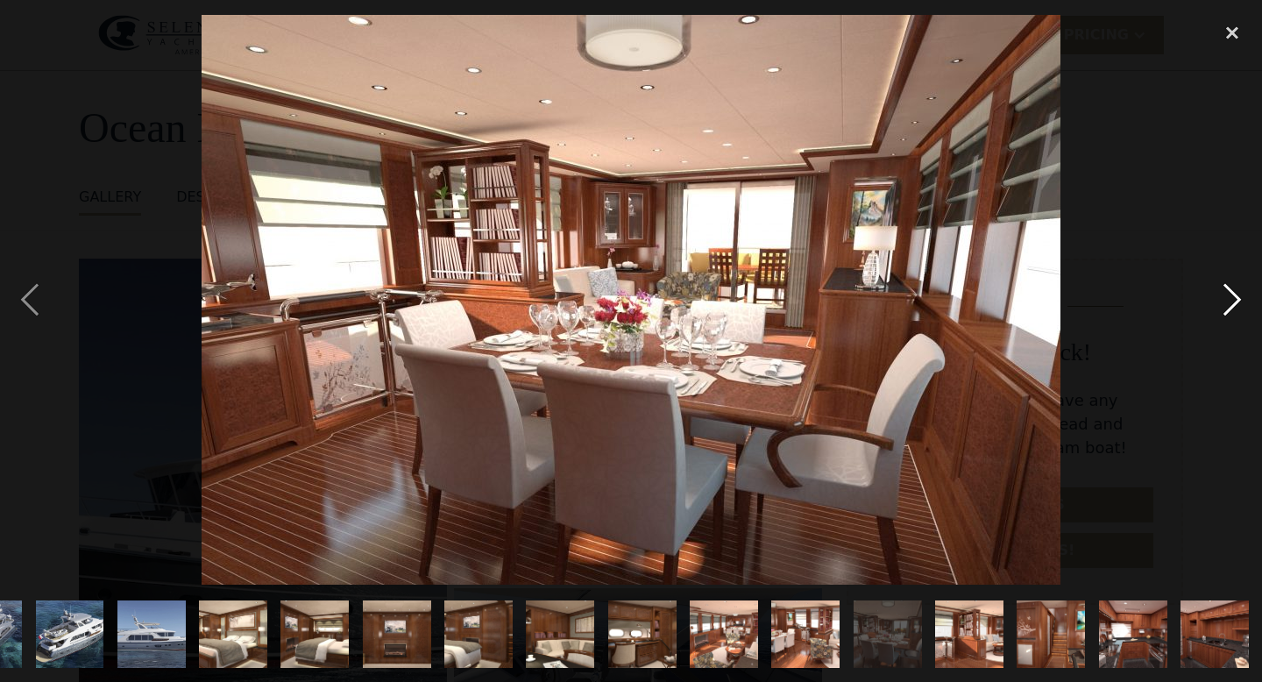
click at [1228, 302] on div "next image" at bounding box center [1232, 300] width 60 height 573
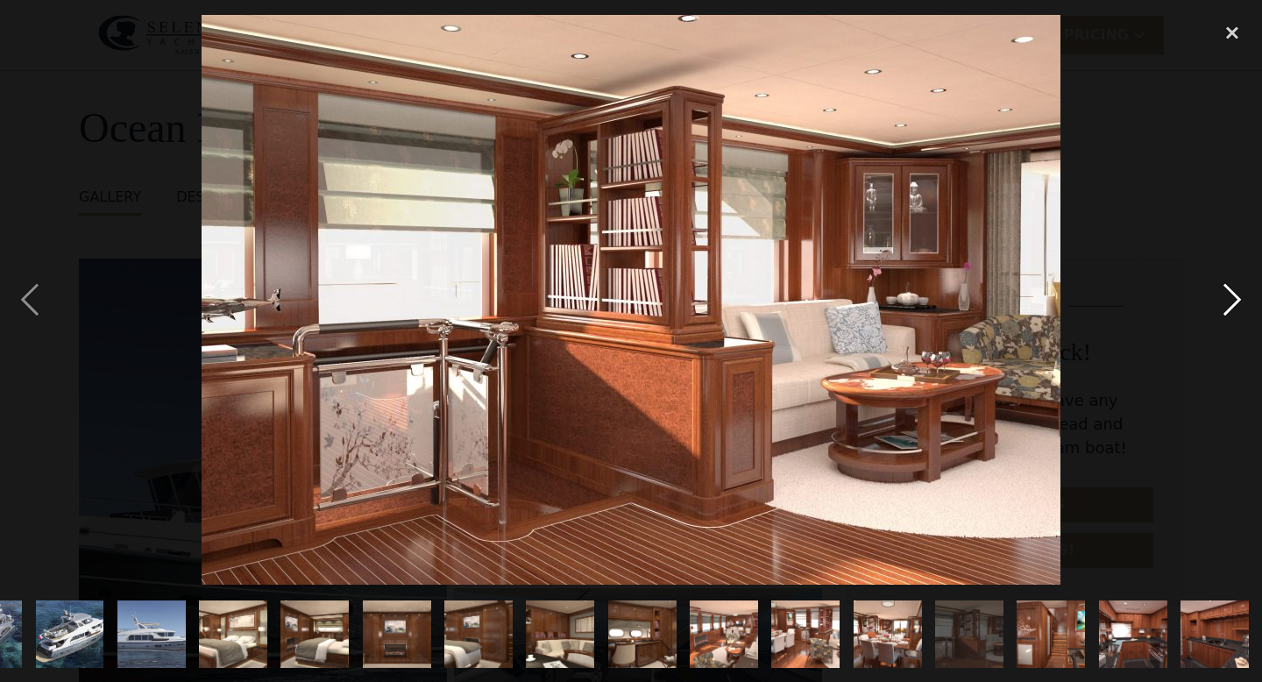
click at [1228, 302] on div "next image" at bounding box center [1232, 300] width 60 height 573
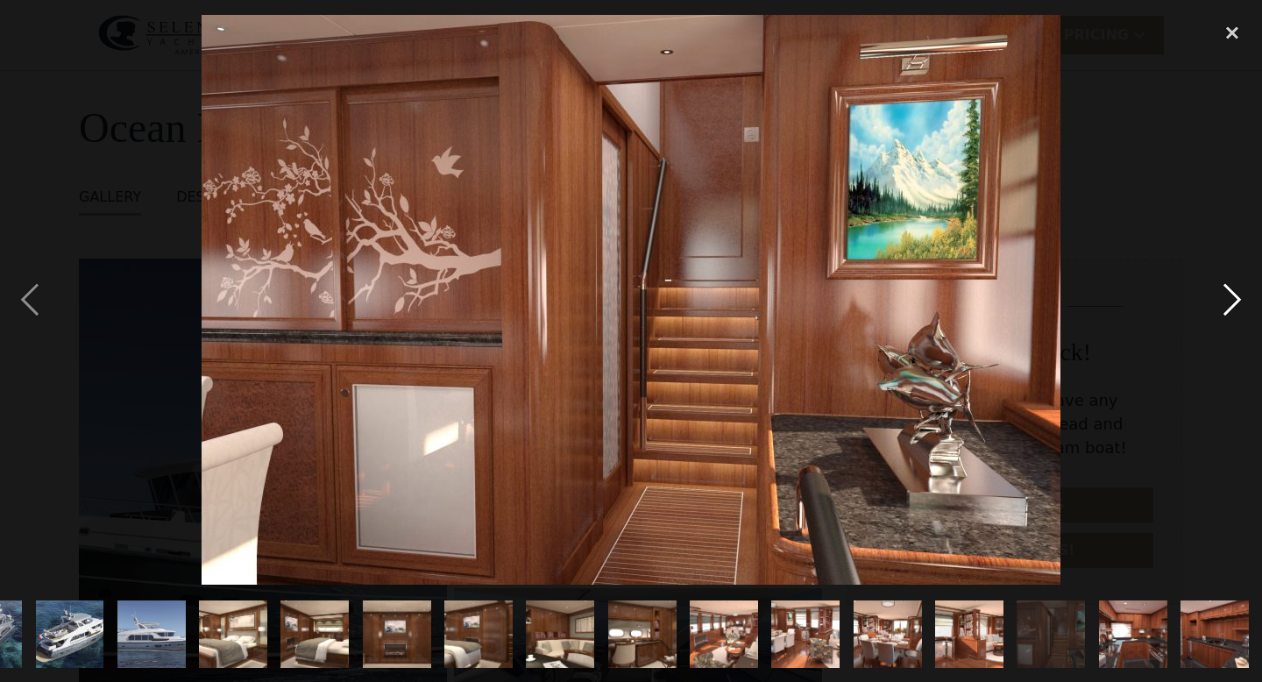
click at [1228, 302] on div "next image" at bounding box center [1232, 300] width 60 height 573
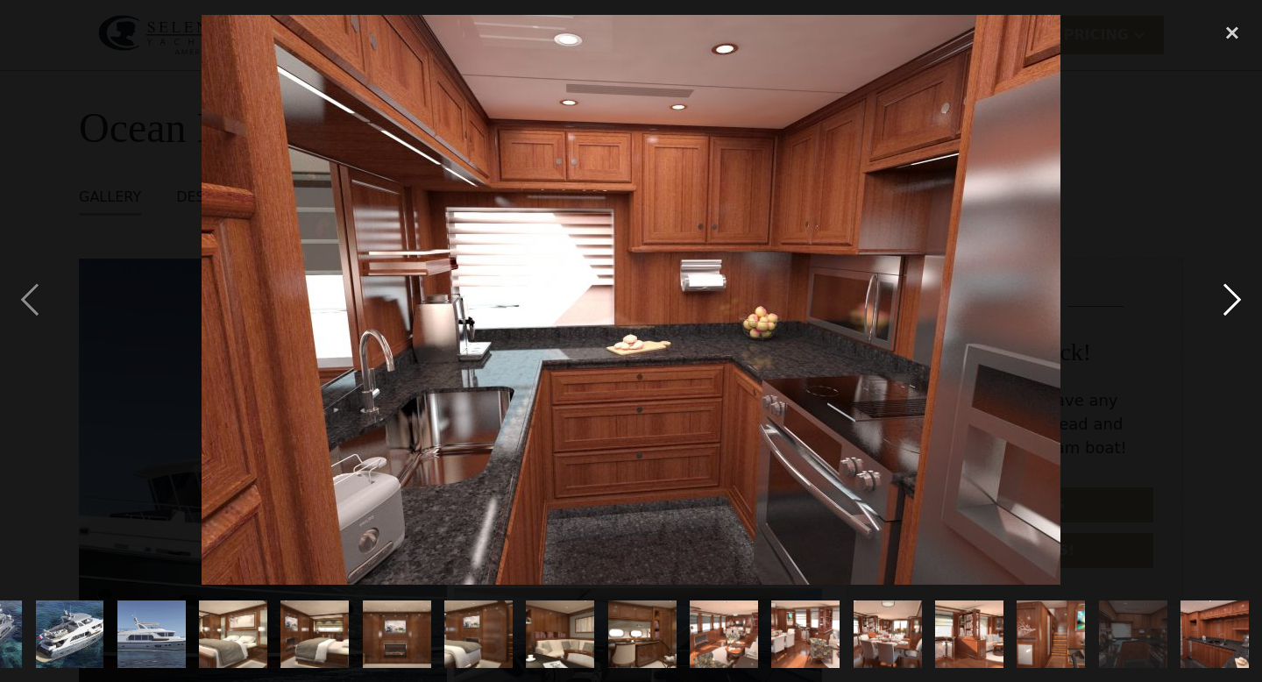
click at [1228, 302] on div "next image" at bounding box center [1232, 300] width 60 height 573
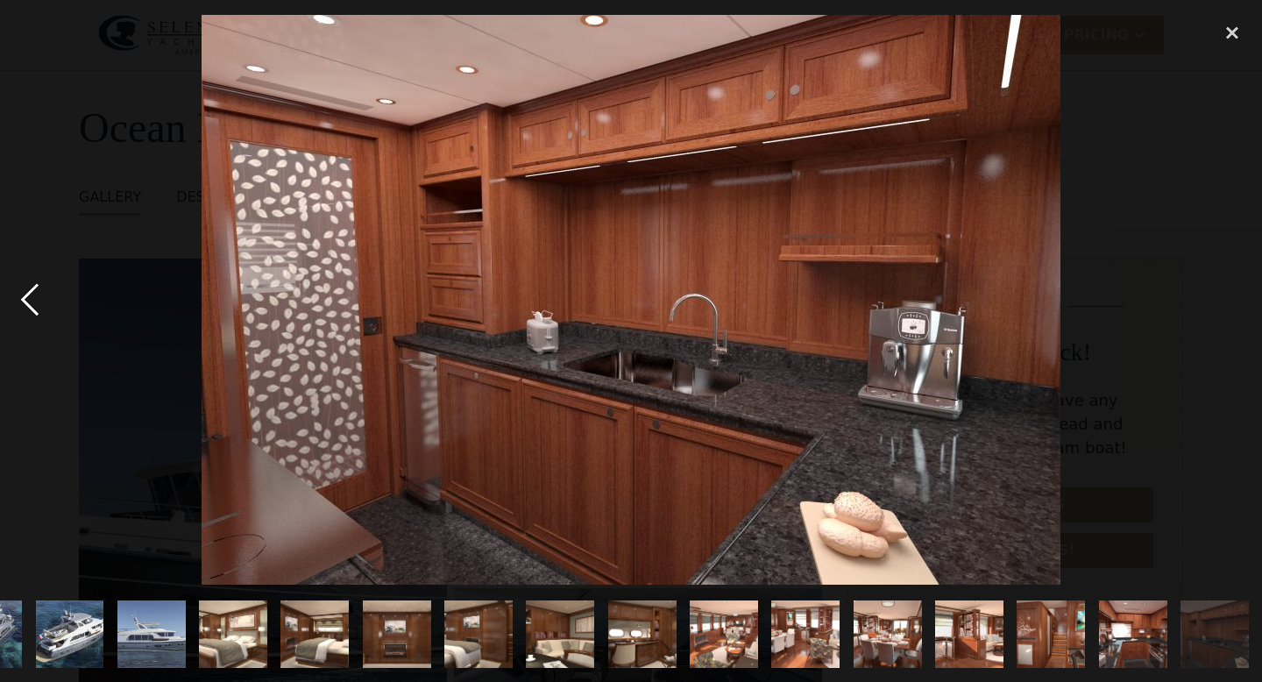
click at [35, 299] on div "previous image" at bounding box center [30, 300] width 60 height 573
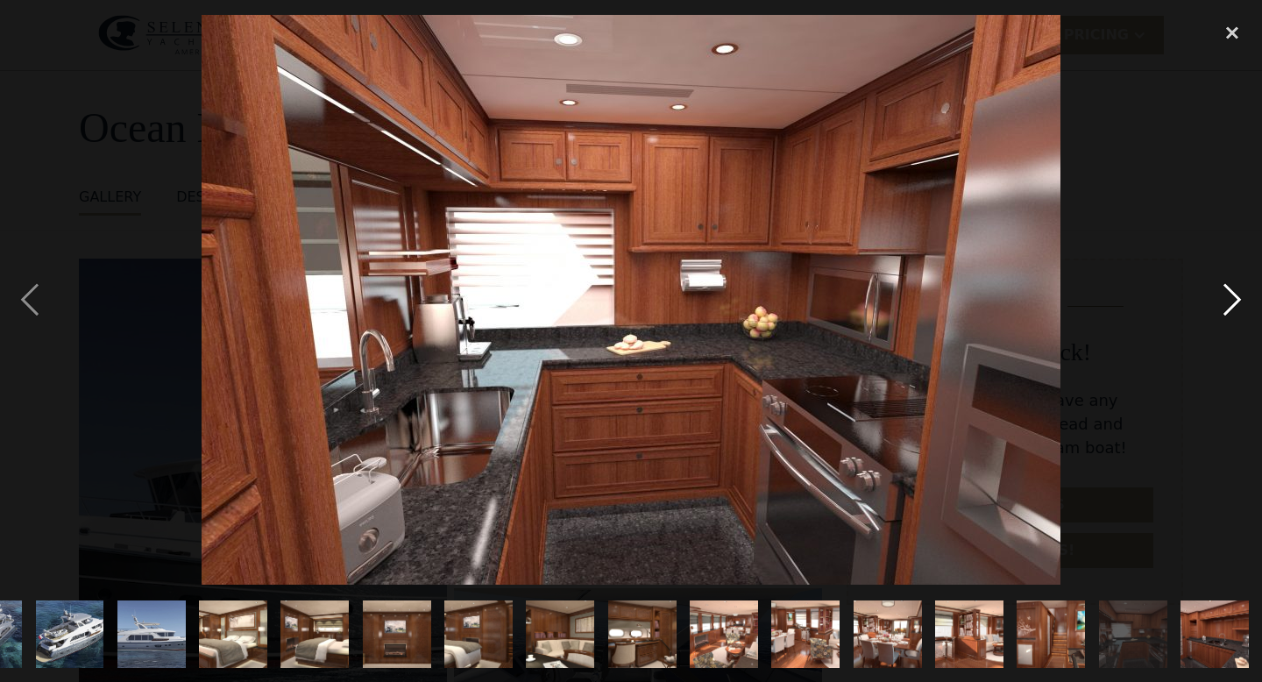
click at [1232, 301] on div "next image" at bounding box center [1232, 300] width 60 height 573
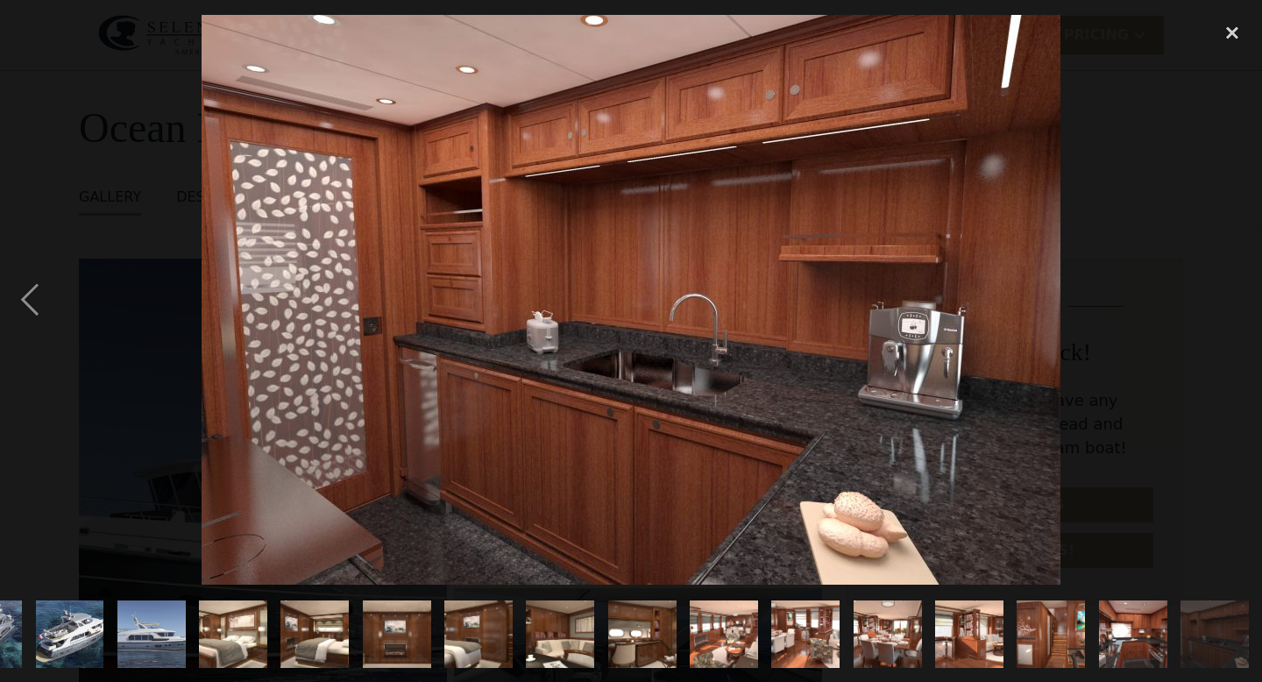
click at [1232, 301] on div "next image" at bounding box center [1232, 300] width 60 height 573
click at [1235, 30] on div "close lightbox" at bounding box center [1232, 33] width 60 height 39
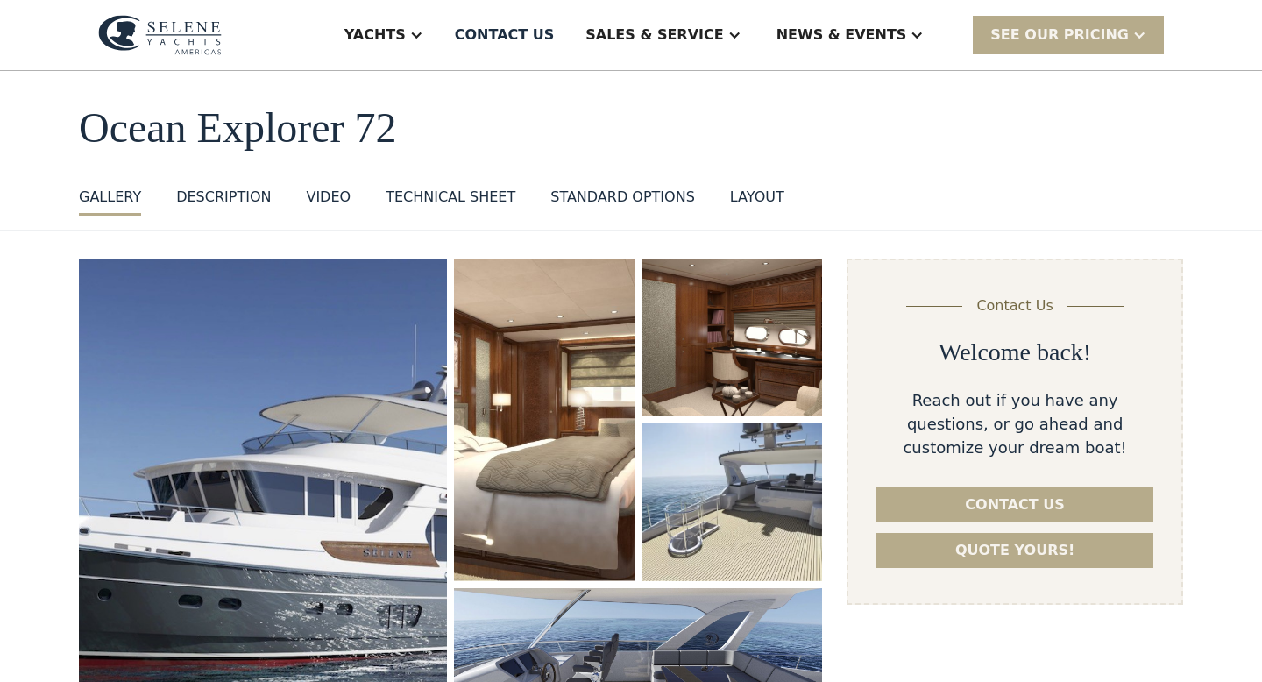
scroll to position [170, 0]
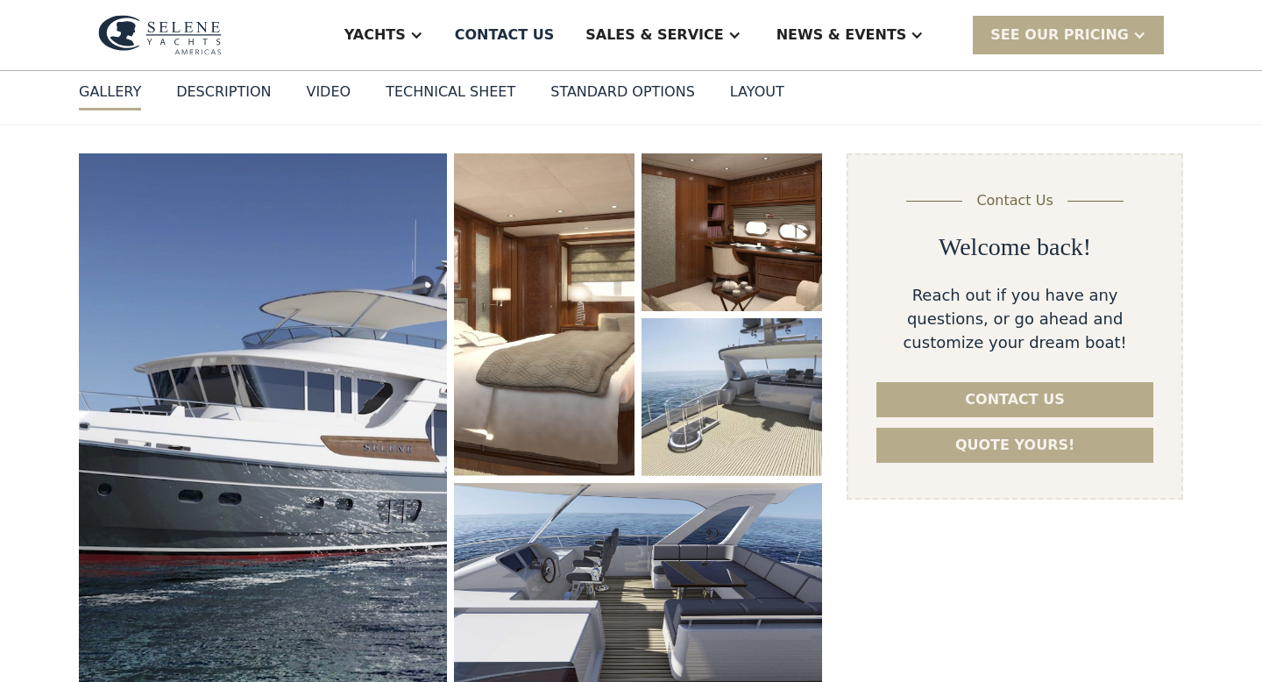
click at [750, 101] on div "layout" at bounding box center [757, 91] width 54 height 21
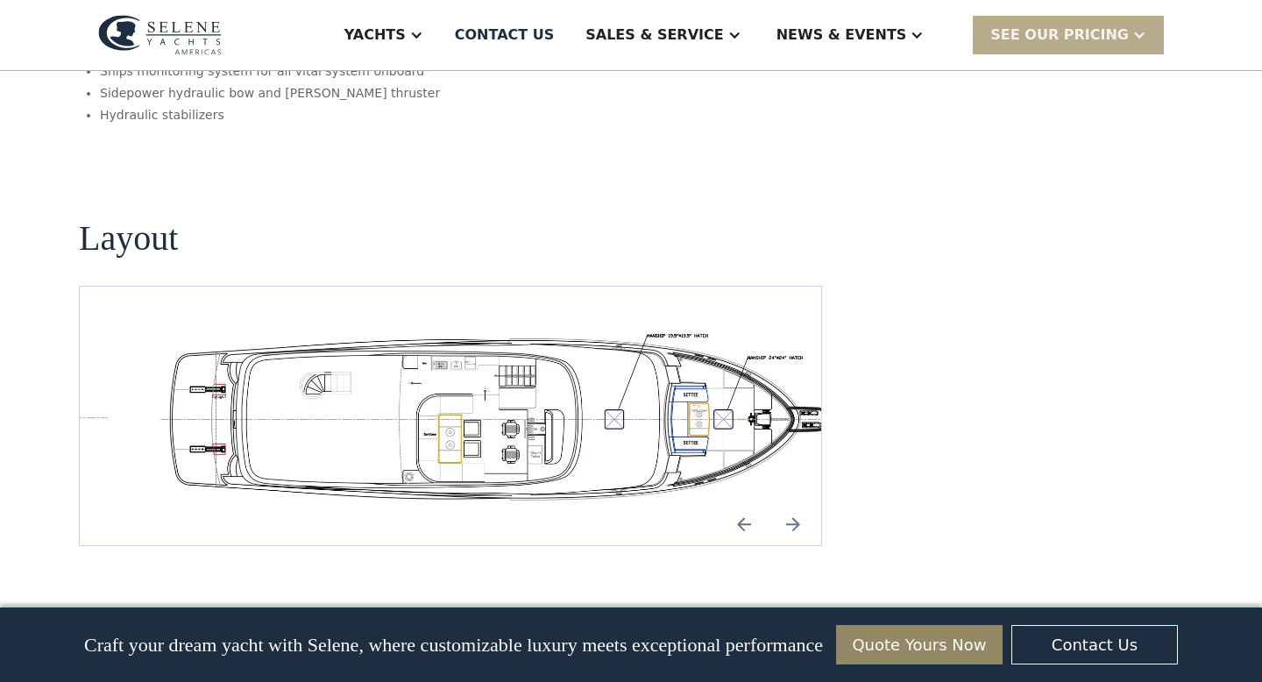
scroll to position [3037, 0]
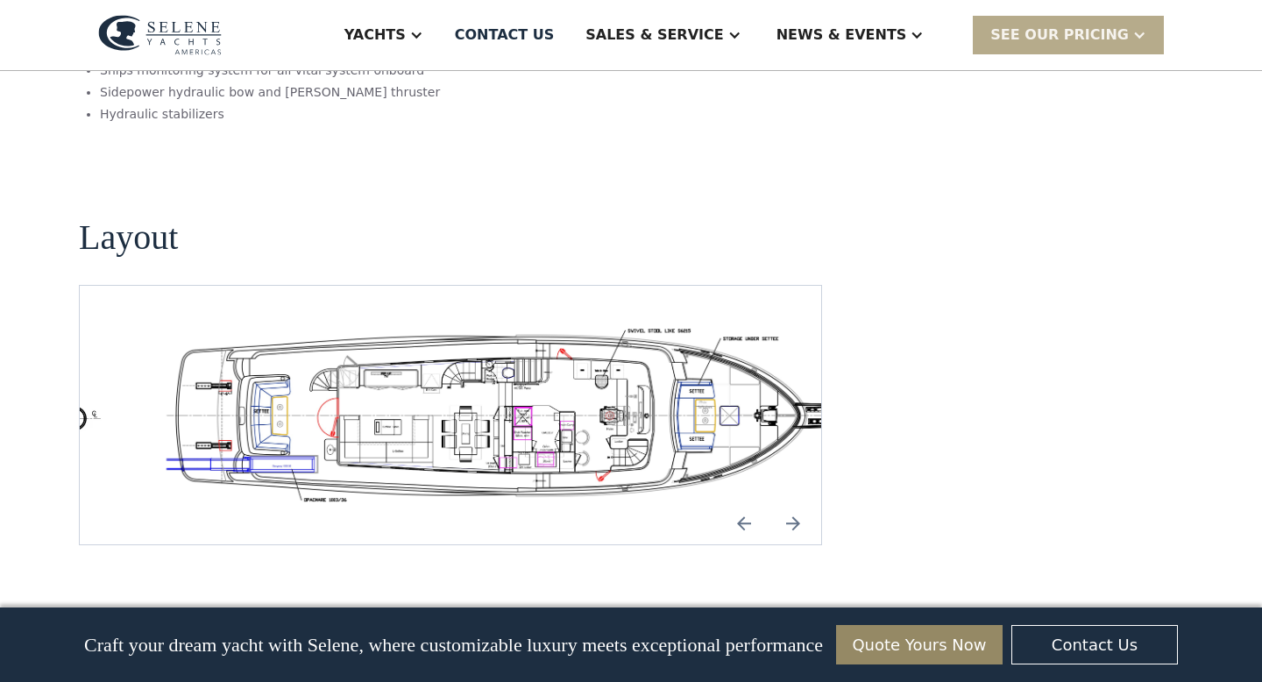
click at [748, 502] on img "Previous slide" at bounding box center [744, 523] width 42 height 42
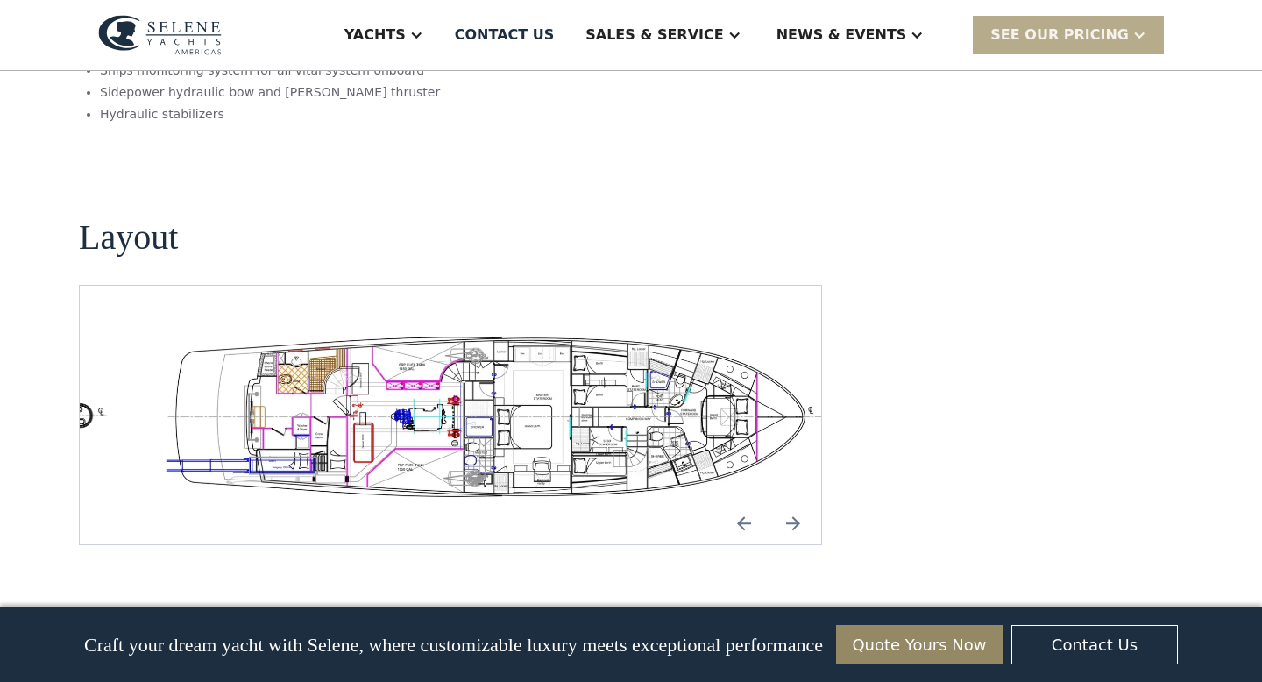
click at [576, 328] on img "open lightbox" at bounding box center [506, 414] width 713 height 173
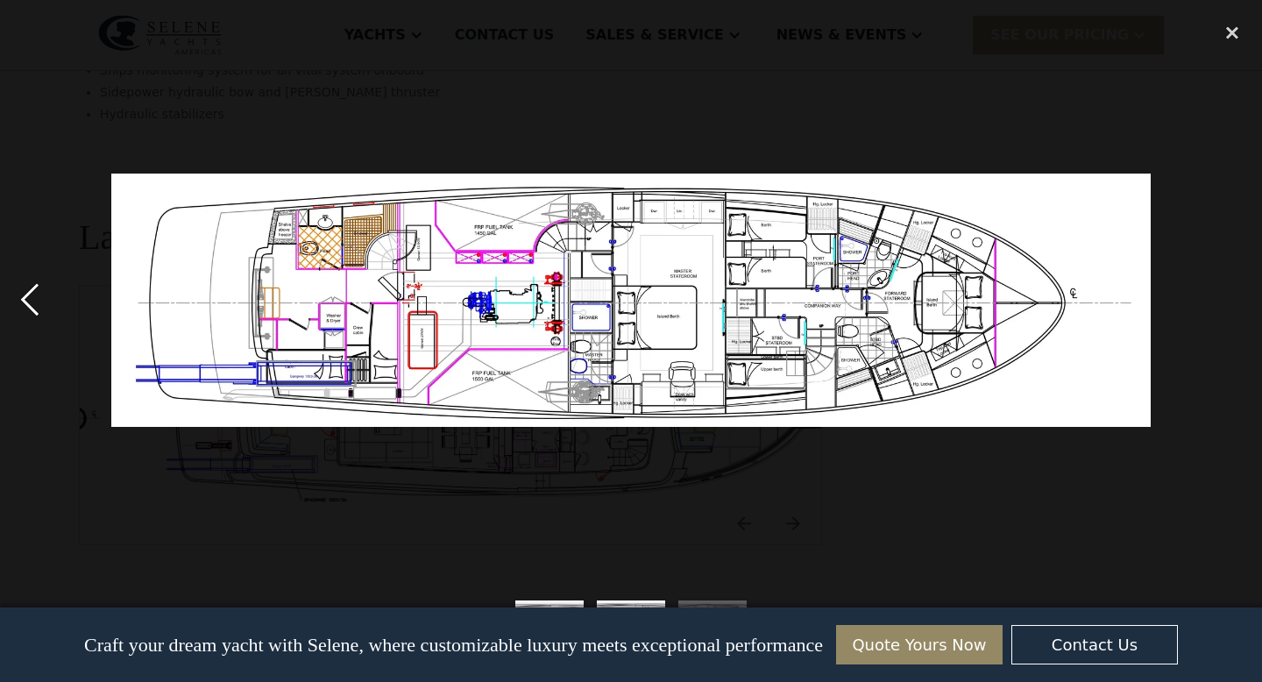
click at [25, 293] on div "previous image" at bounding box center [30, 300] width 60 height 573
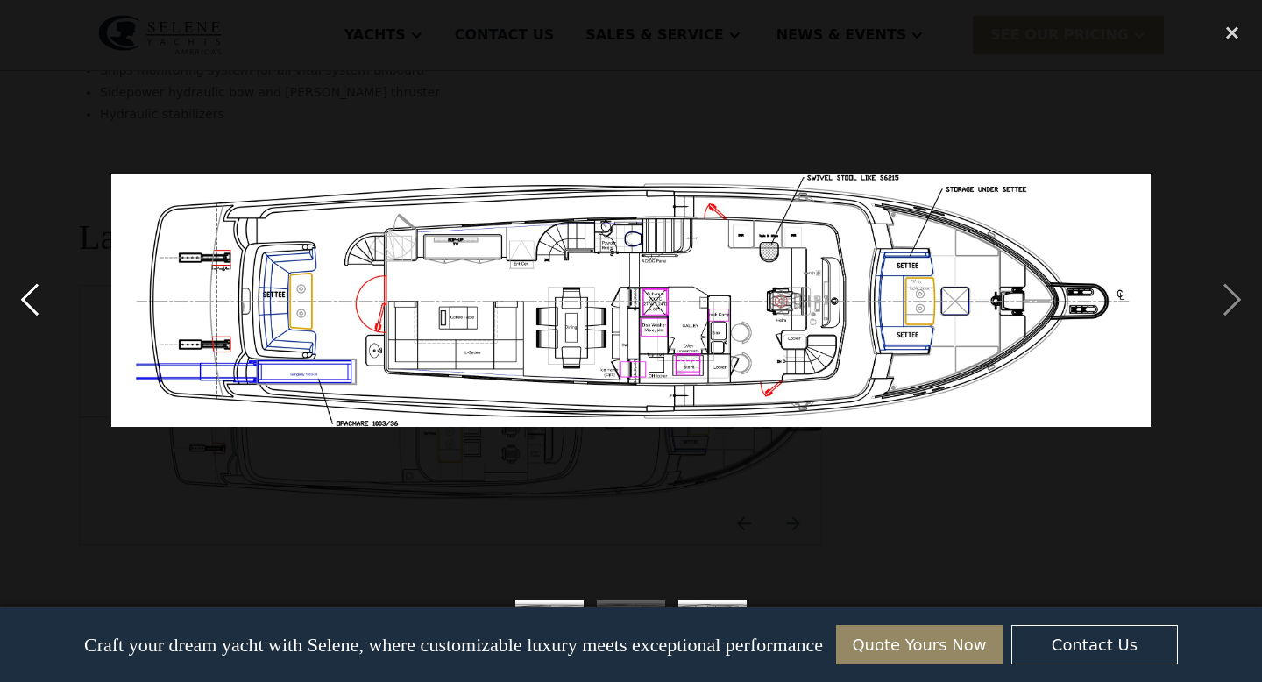
click at [25, 293] on div "previous image" at bounding box center [30, 300] width 60 height 573
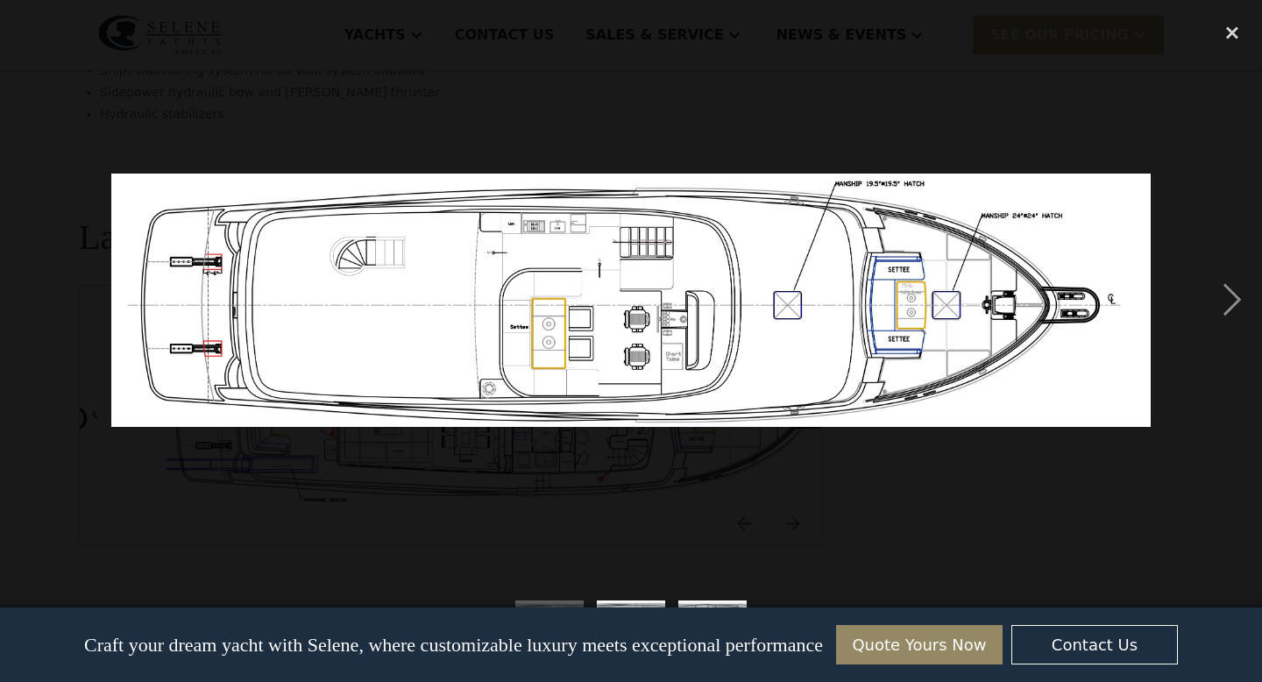
click at [25, 293] on div "previous image" at bounding box center [30, 300] width 60 height 573
click at [1225, 294] on div "next image" at bounding box center [1232, 300] width 60 height 573
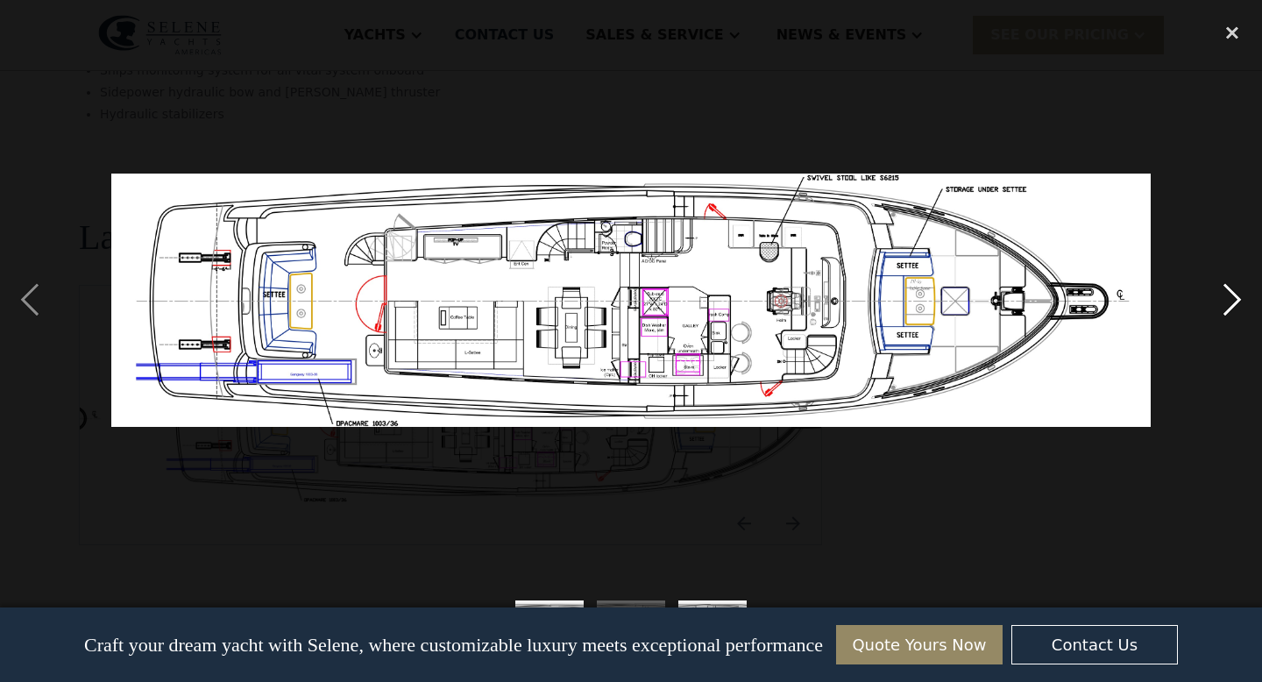
click at [1225, 294] on div "next image" at bounding box center [1232, 300] width 60 height 573
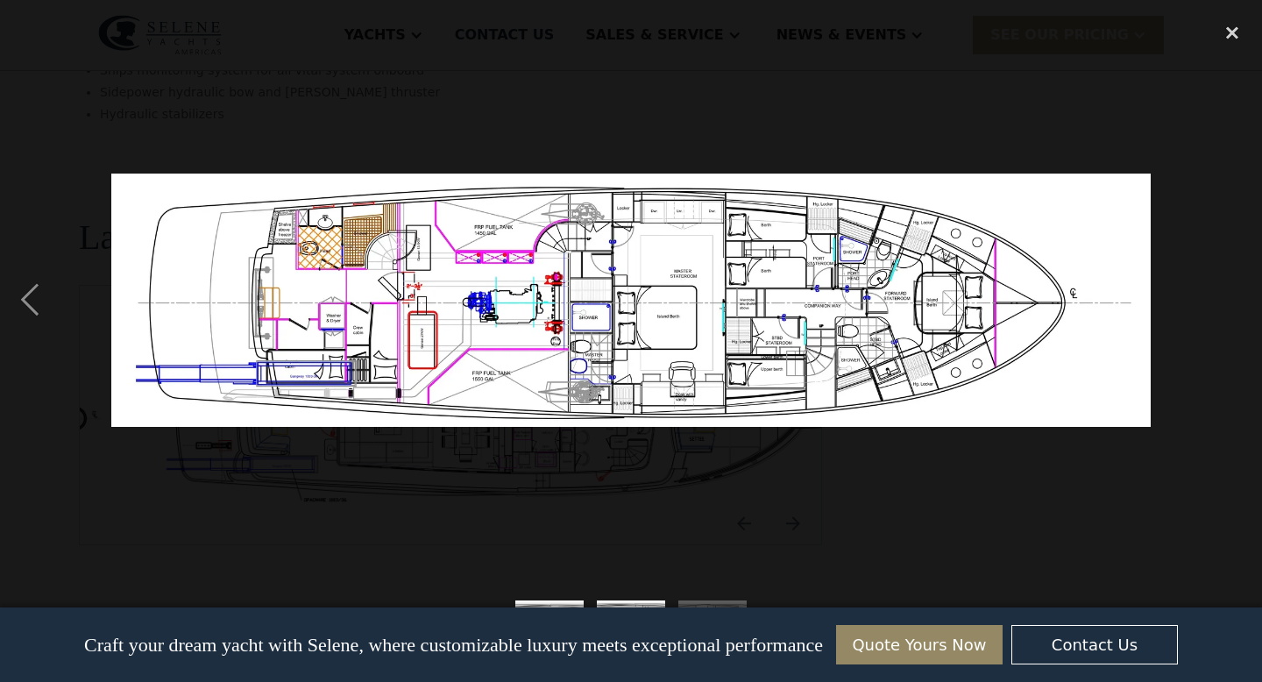
click at [1225, 294] on div "next image" at bounding box center [1232, 300] width 60 height 573
click at [1228, 29] on div "close lightbox" at bounding box center [1232, 33] width 60 height 39
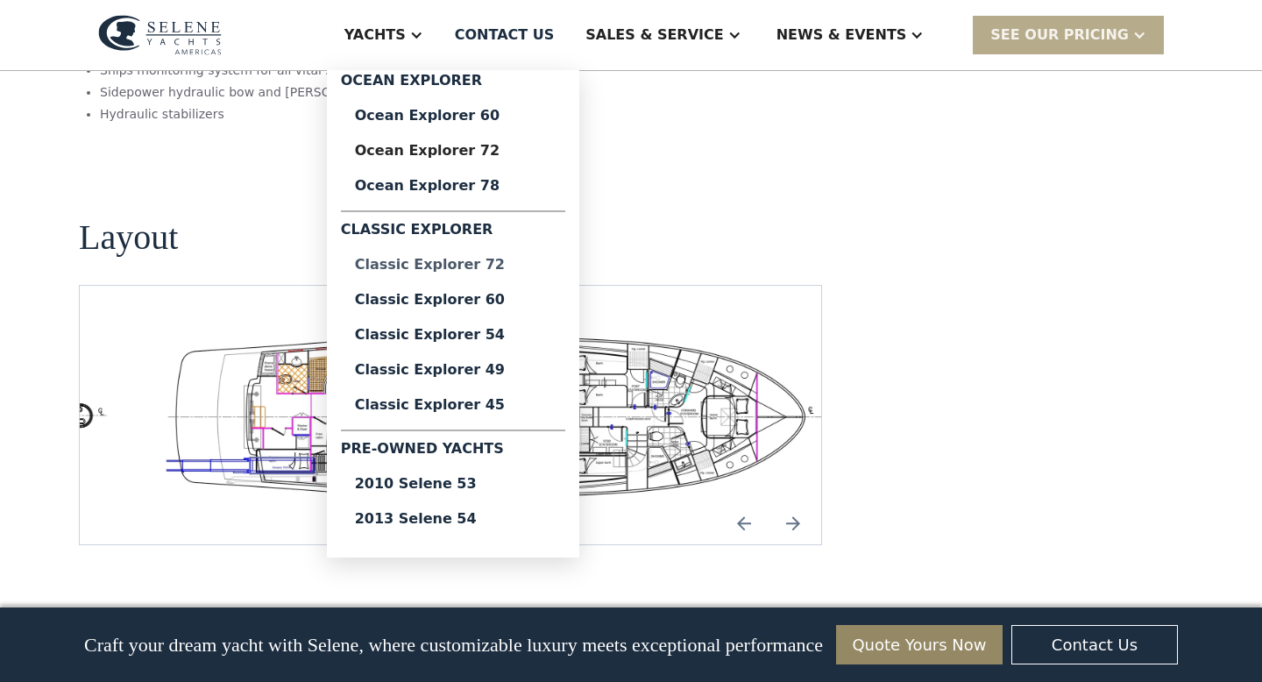
click at [509, 260] on div "Classic Explorer 72" at bounding box center [453, 265] width 196 height 14
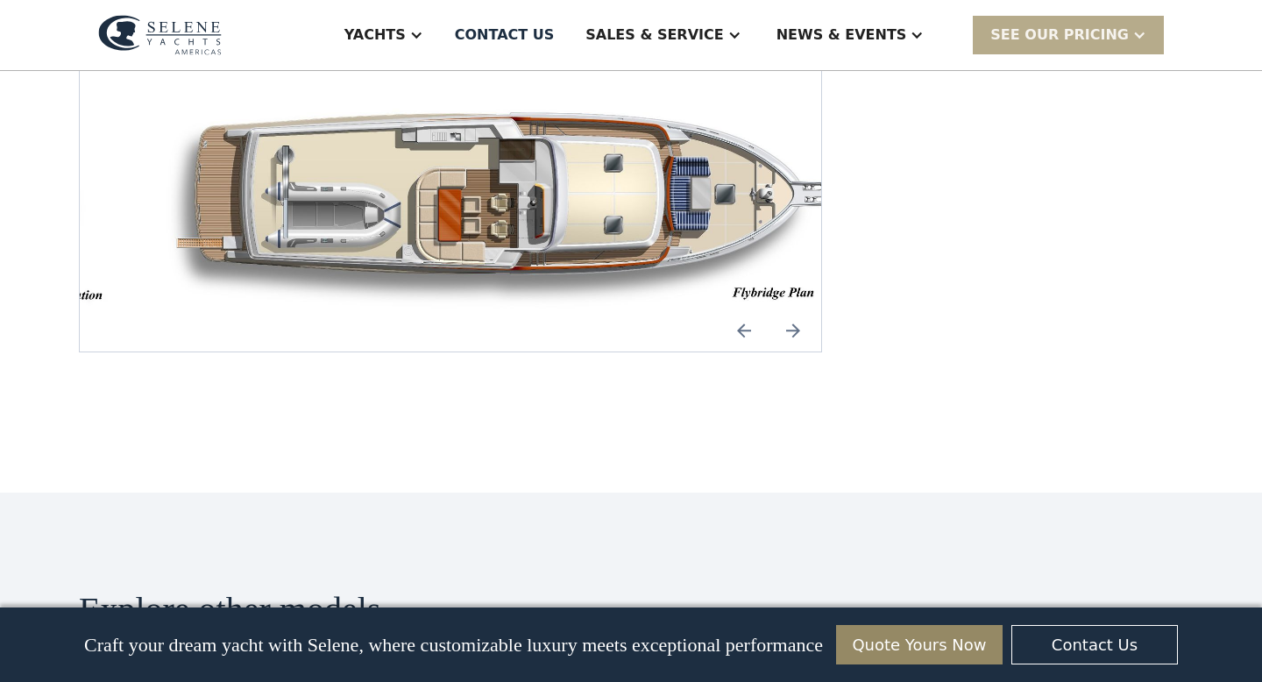
scroll to position [2471, 0]
click at [800, 308] on img "Next slide" at bounding box center [793, 329] width 42 height 42
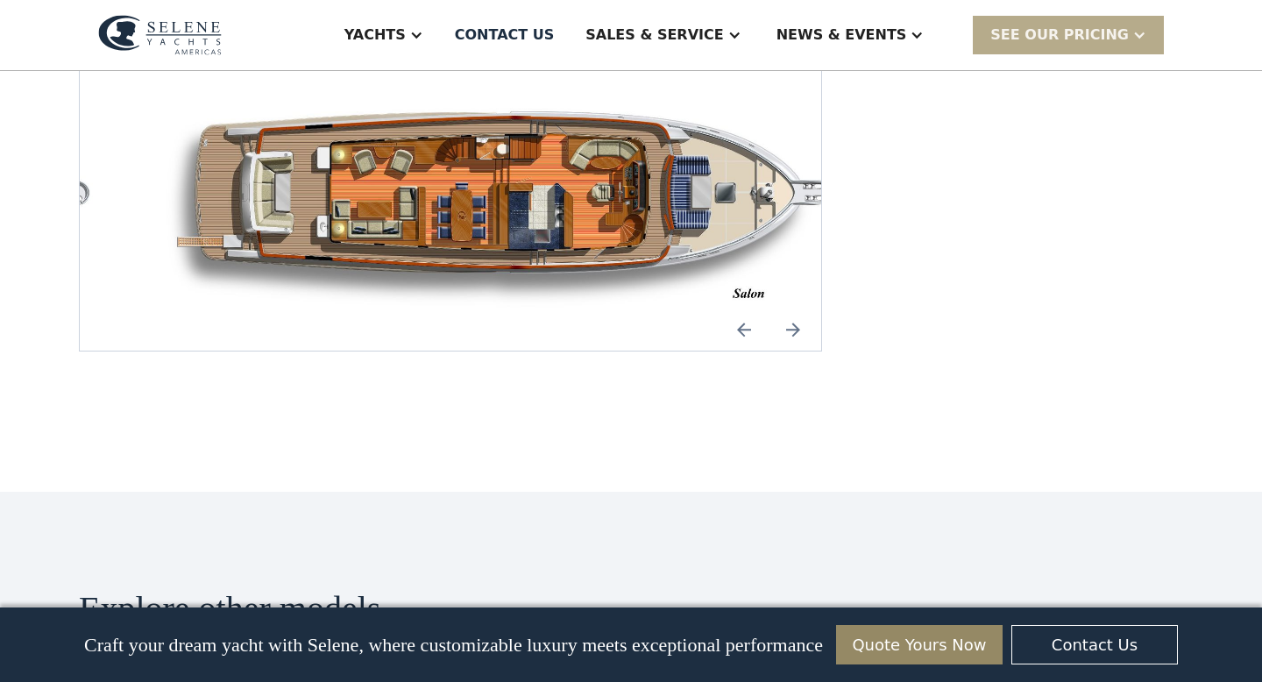
click at [800, 308] on img "Next slide" at bounding box center [793, 329] width 42 height 42
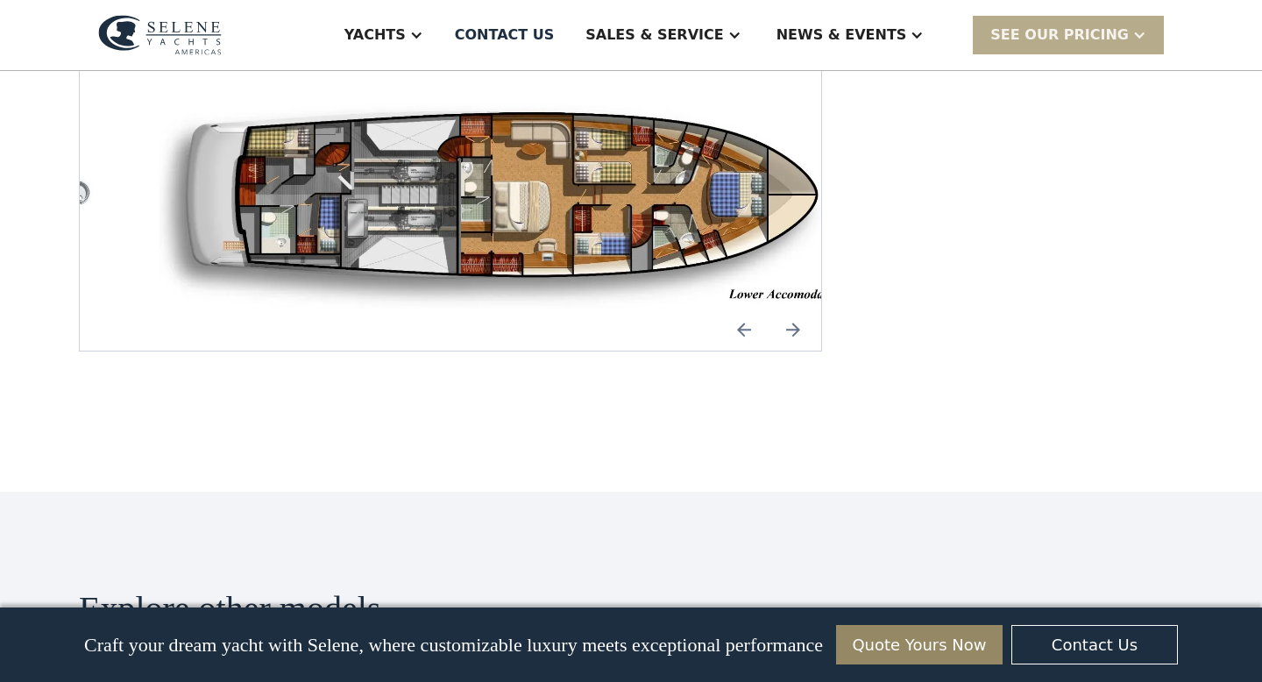
click at [800, 308] on img "Next slide" at bounding box center [793, 329] width 42 height 42
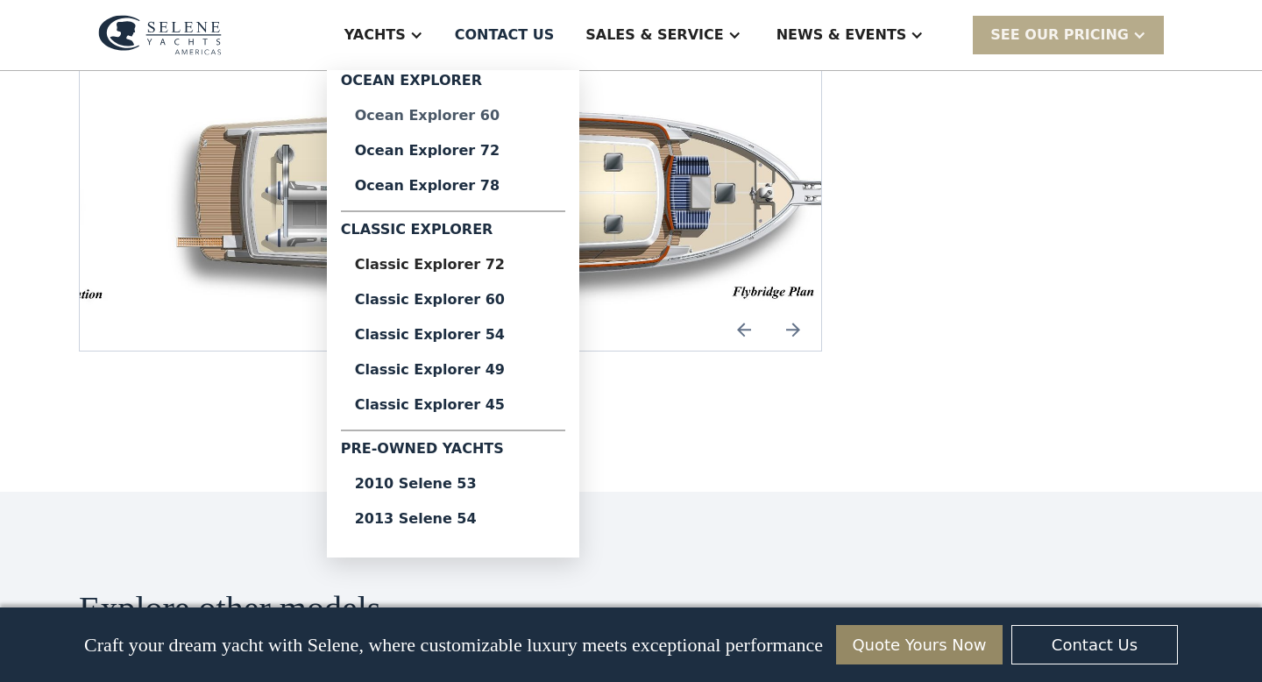
click at [463, 119] on div "Ocean Explorer 60" at bounding box center [453, 116] width 196 height 14
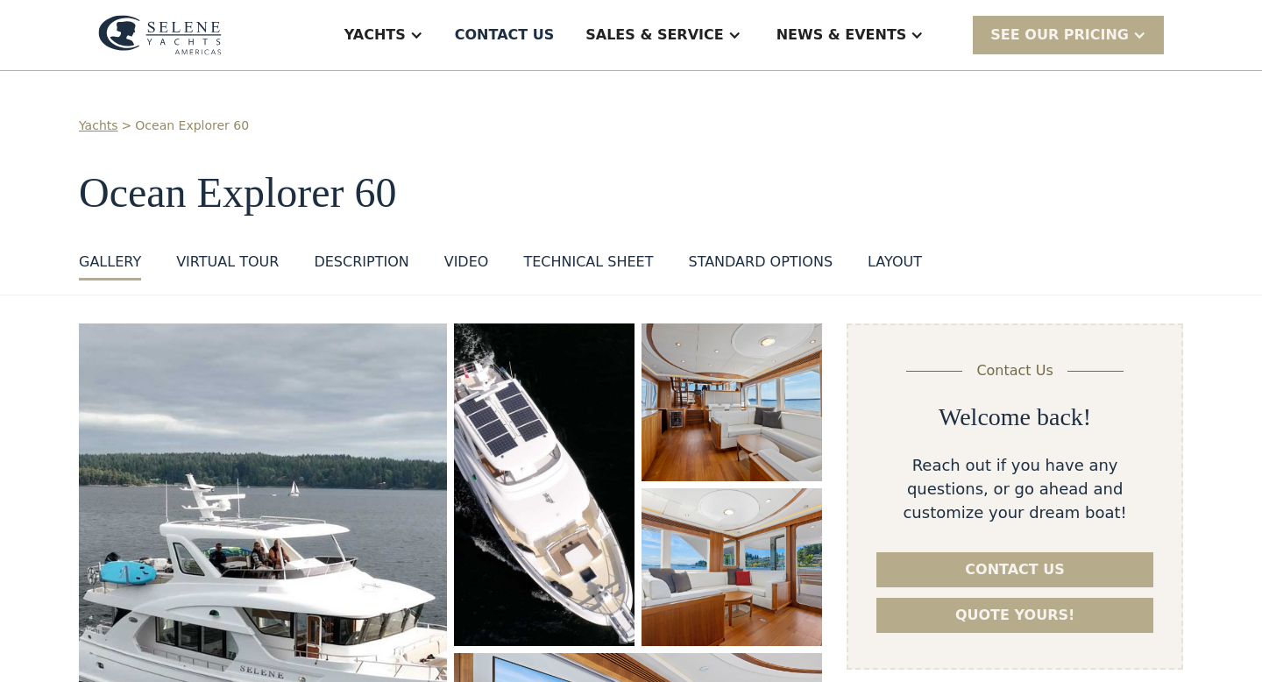
click at [888, 261] on div "layout" at bounding box center [894, 261] width 54 height 21
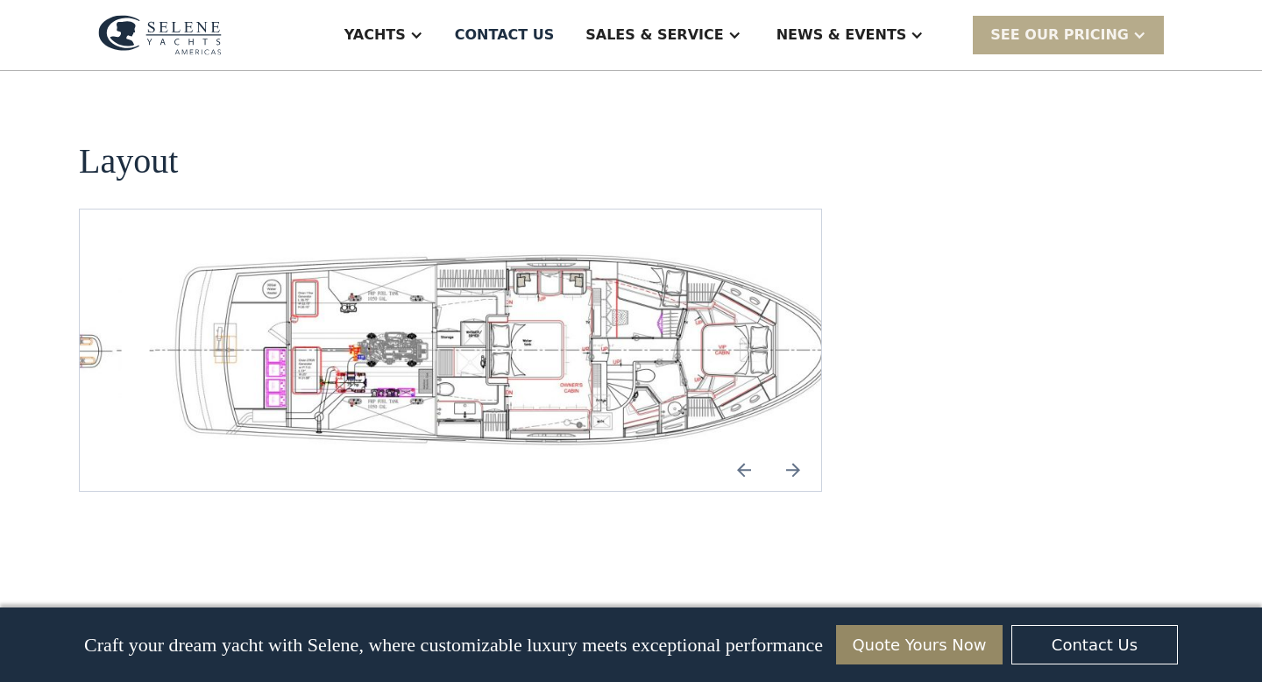
scroll to position [3800, 0]
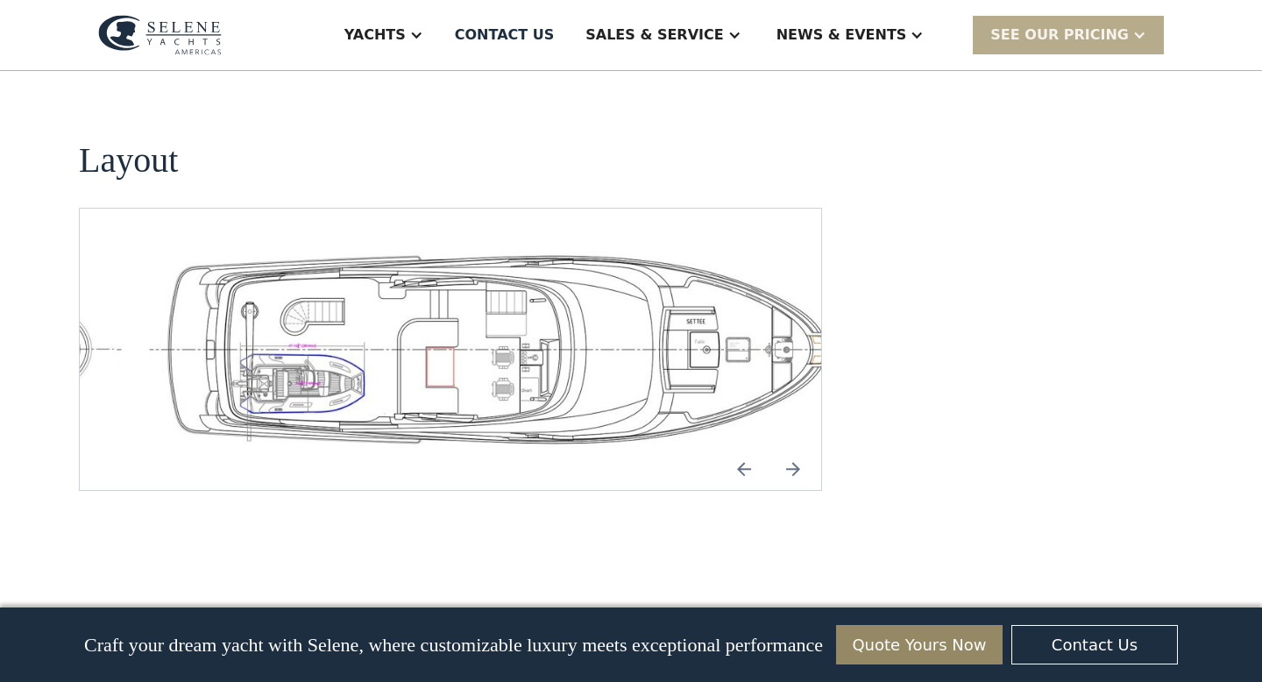
click at [741, 448] on img "Previous slide" at bounding box center [744, 469] width 42 height 42
click at [746, 448] on img "Previous slide" at bounding box center [744, 469] width 42 height 42
click at [788, 448] on img "Next slide" at bounding box center [793, 469] width 42 height 42
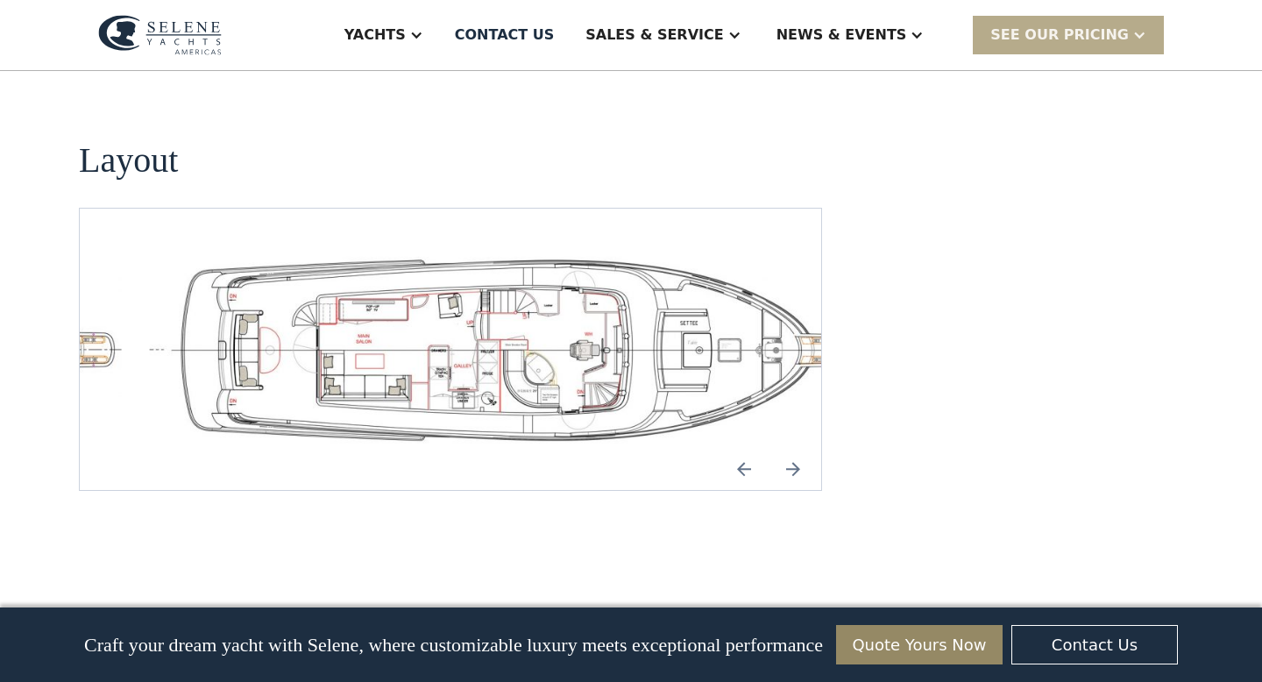
click at [788, 448] on img "Next slide" at bounding box center [793, 469] width 42 height 42
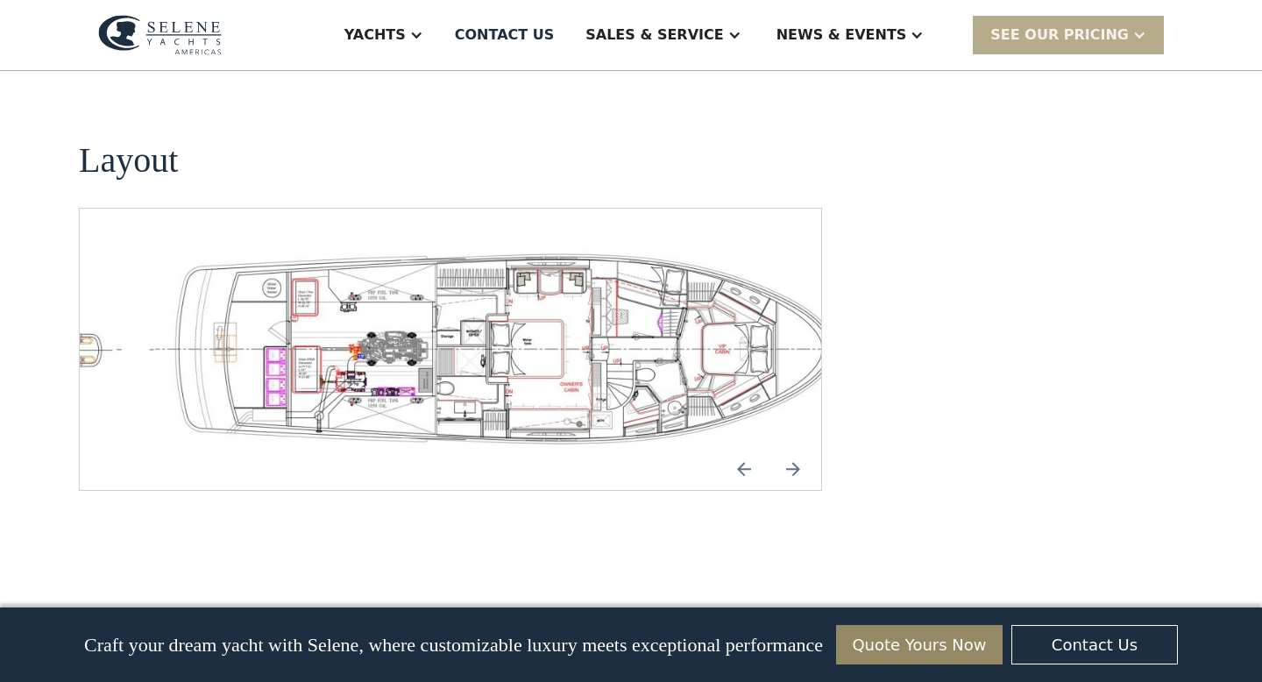
click at [788, 448] on img "Next slide" at bounding box center [793, 469] width 42 height 42
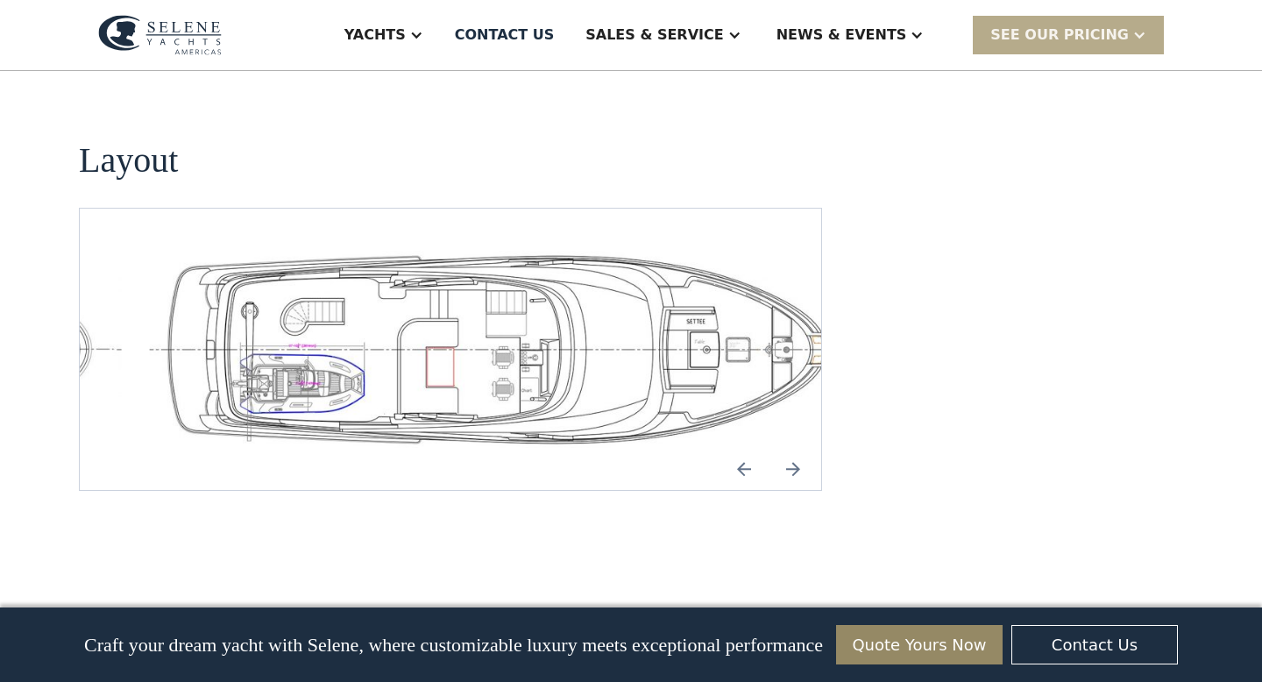
click at [501, 297] on img "open lightbox" at bounding box center [506, 349] width 713 height 196
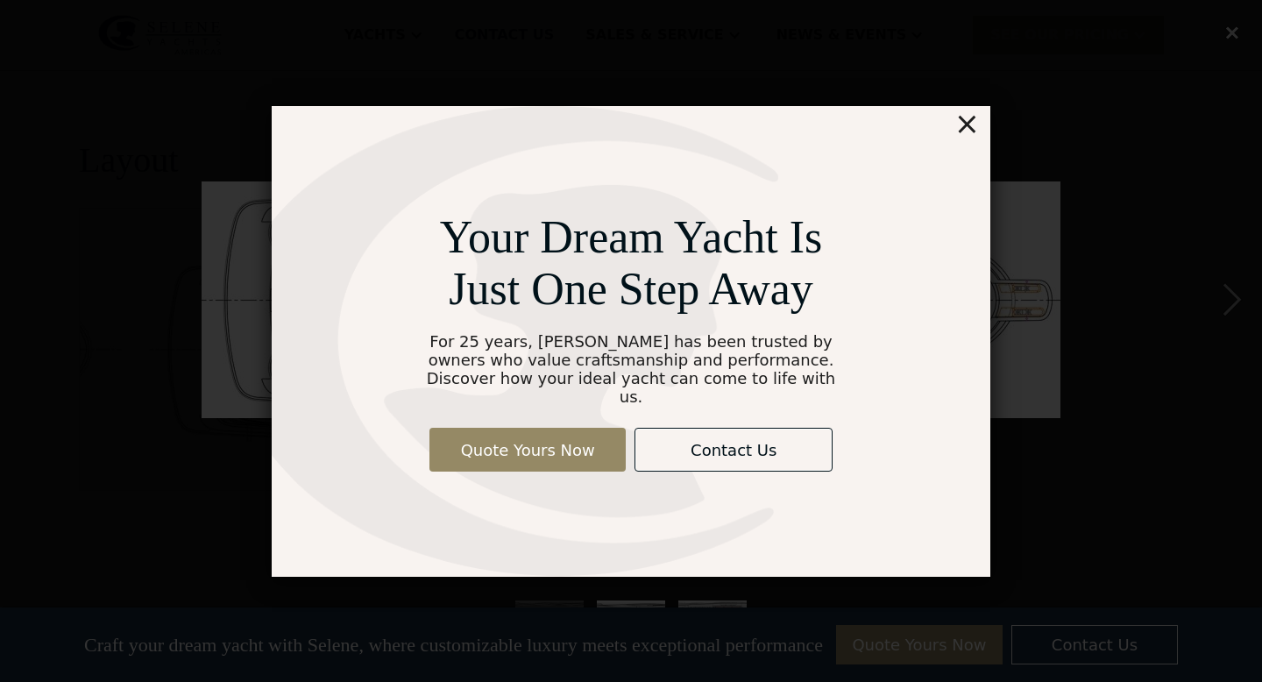
click at [974, 131] on div "×" at bounding box center [966, 123] width 25 height 35
